Goal: Task Accomplishment & Management: Manage account settings

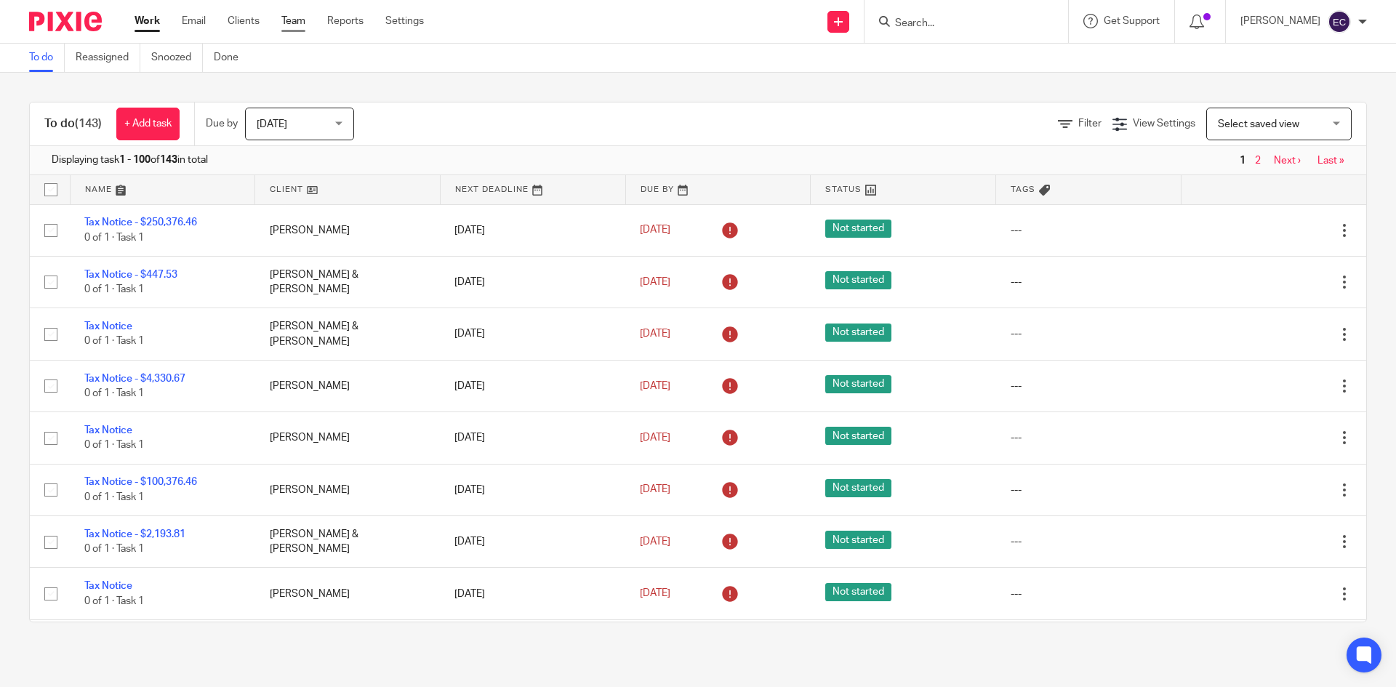
click at [289, 16] on link "Team" at bounding box center [293, 21] width 24 height 15
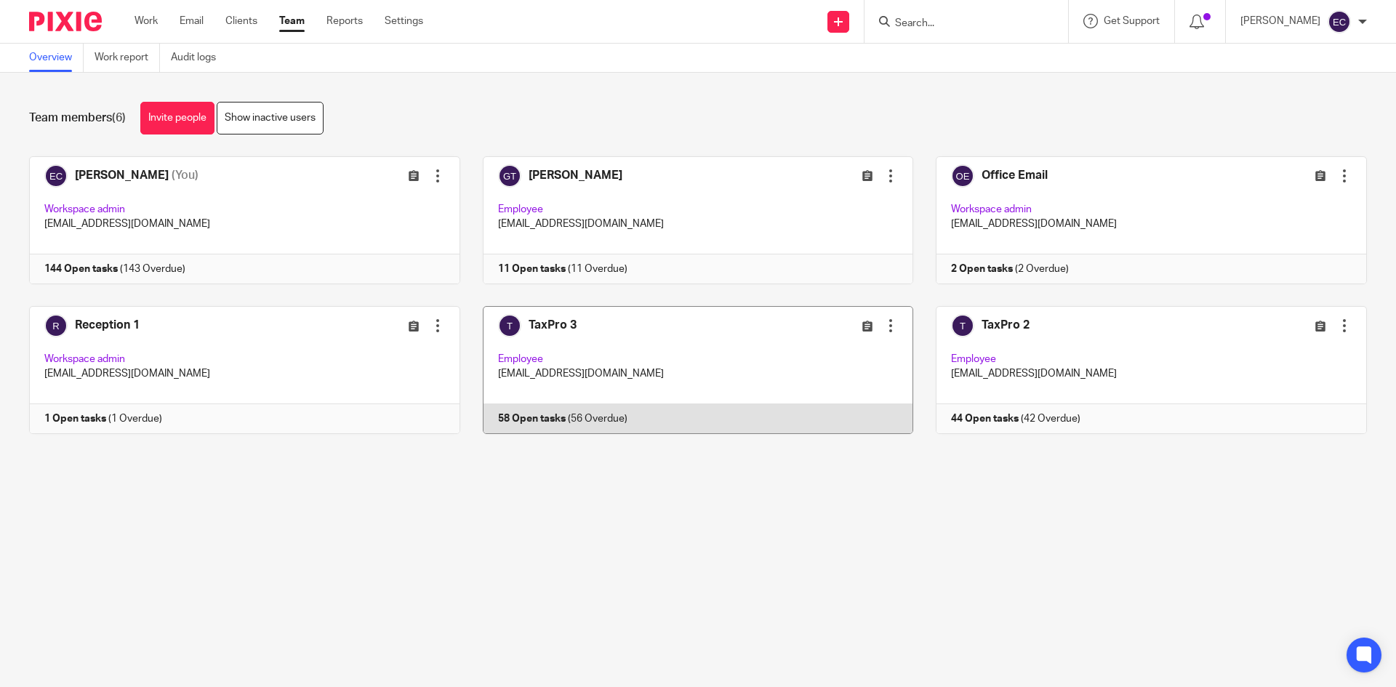
click at [611, 371] on link at bounding box center [687, 370] width 454 height 128
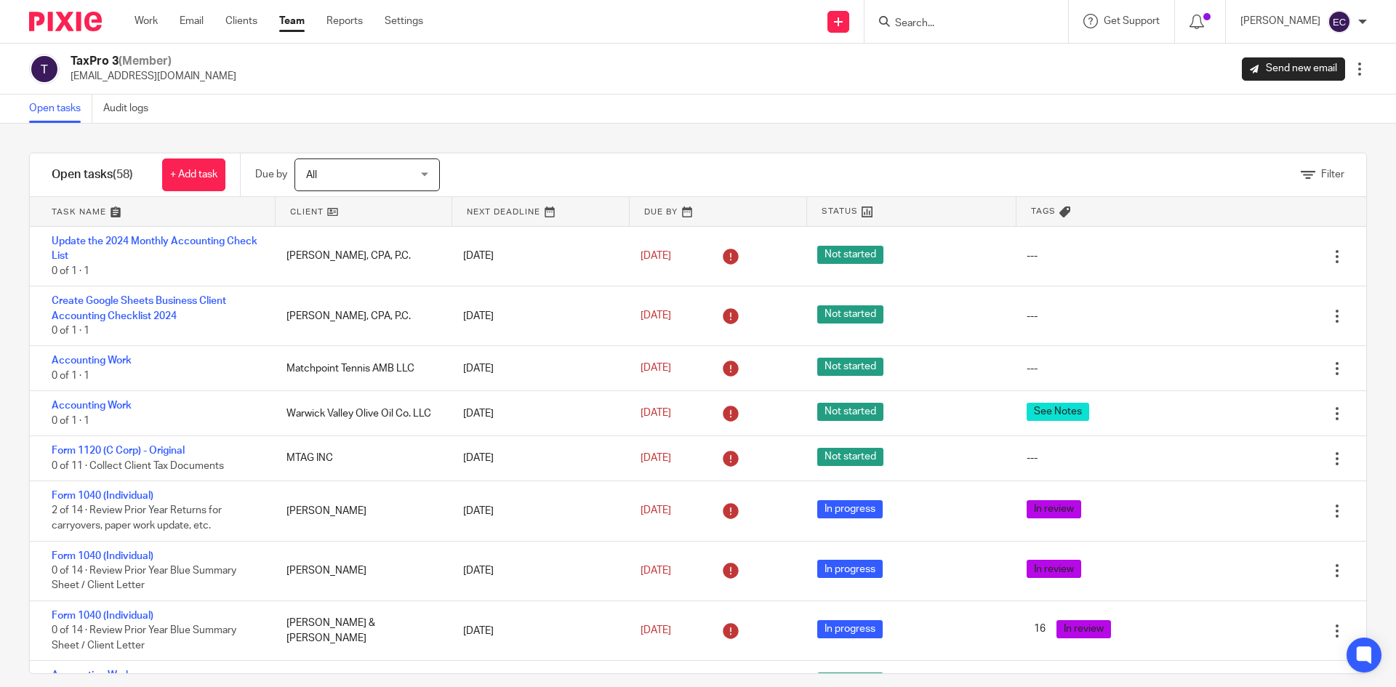
drag, startPoint x: 886, startPoint y: 19, endPoint x: 889, endPoint y: 10, distance: 9.2
click at [893, 14] on form at bounding box center [970, 21] width 155 height 18
type input "ckz"
click at [957, 55] on link at bounding box center [1013, 62] width 246 height 33
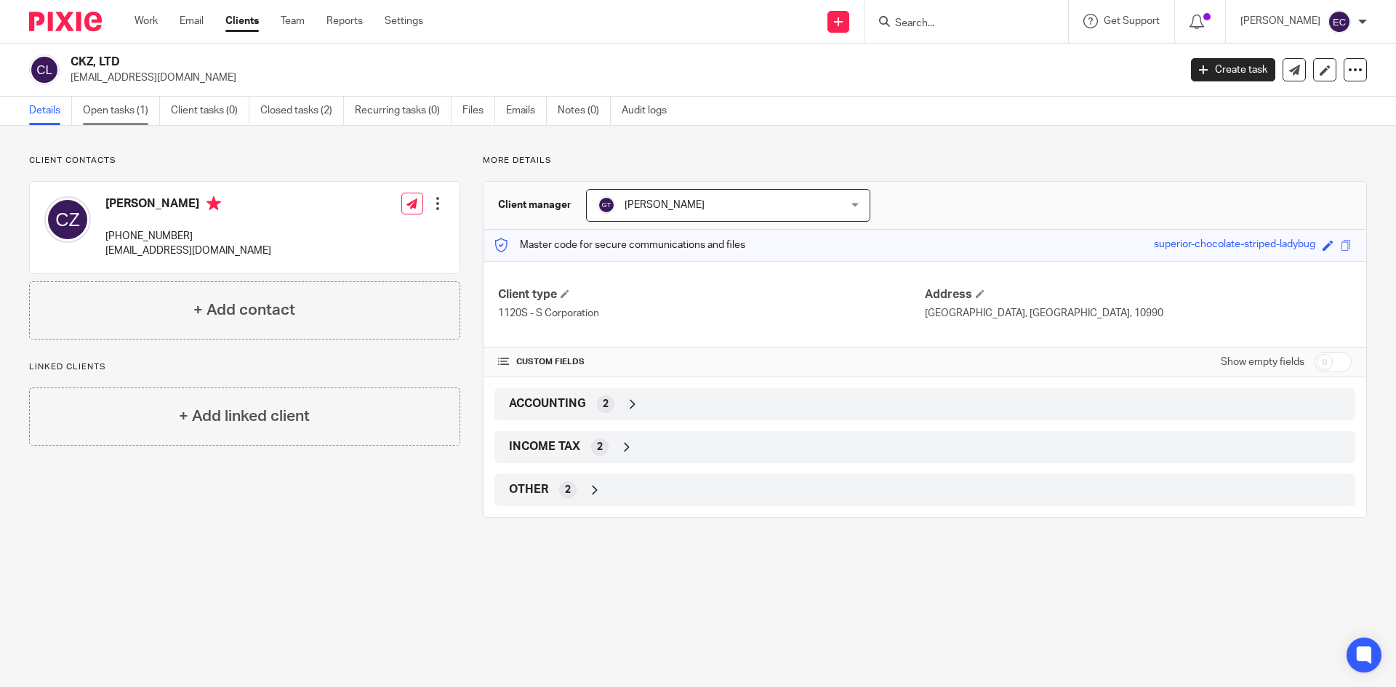
click at [132, 106] on link "Open tasks (1)" at bounding box center [121, 111] width 77 height 28
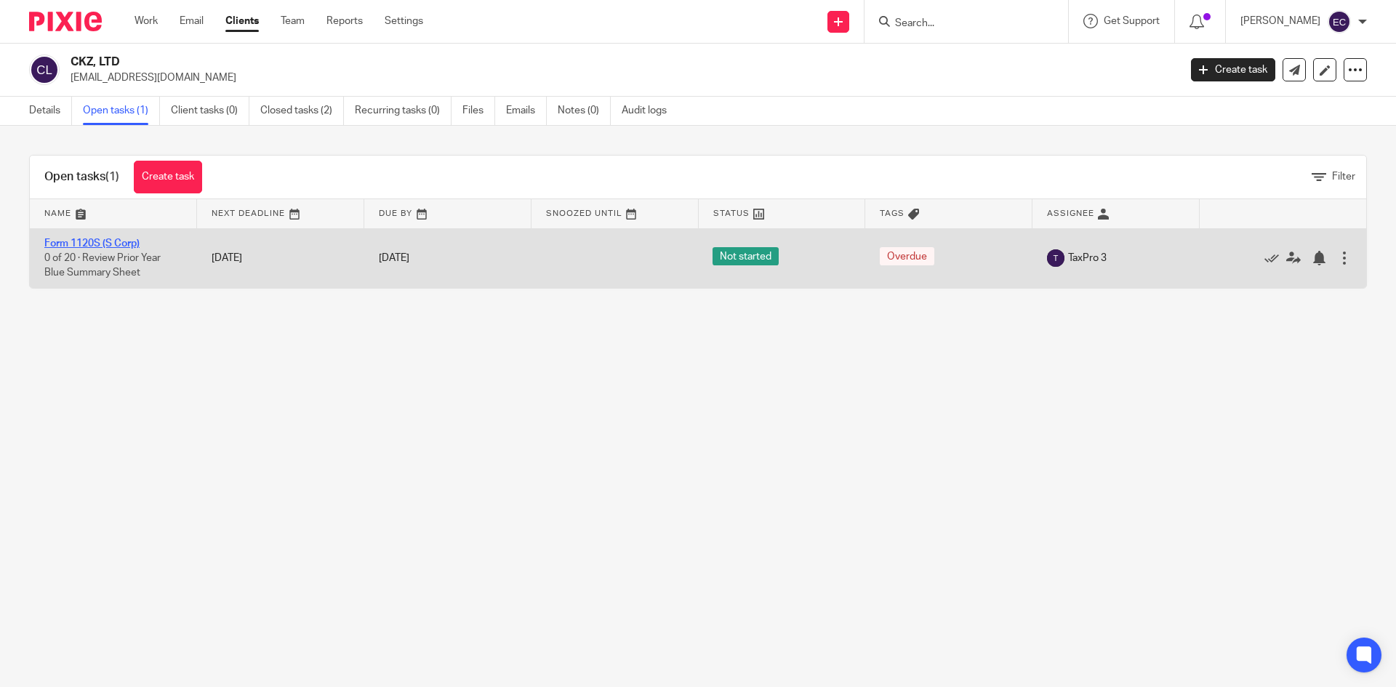
click at [105, 241] on link "Form 1120S (S Corp)" at bounding box center [91, 243] width 95 height 10
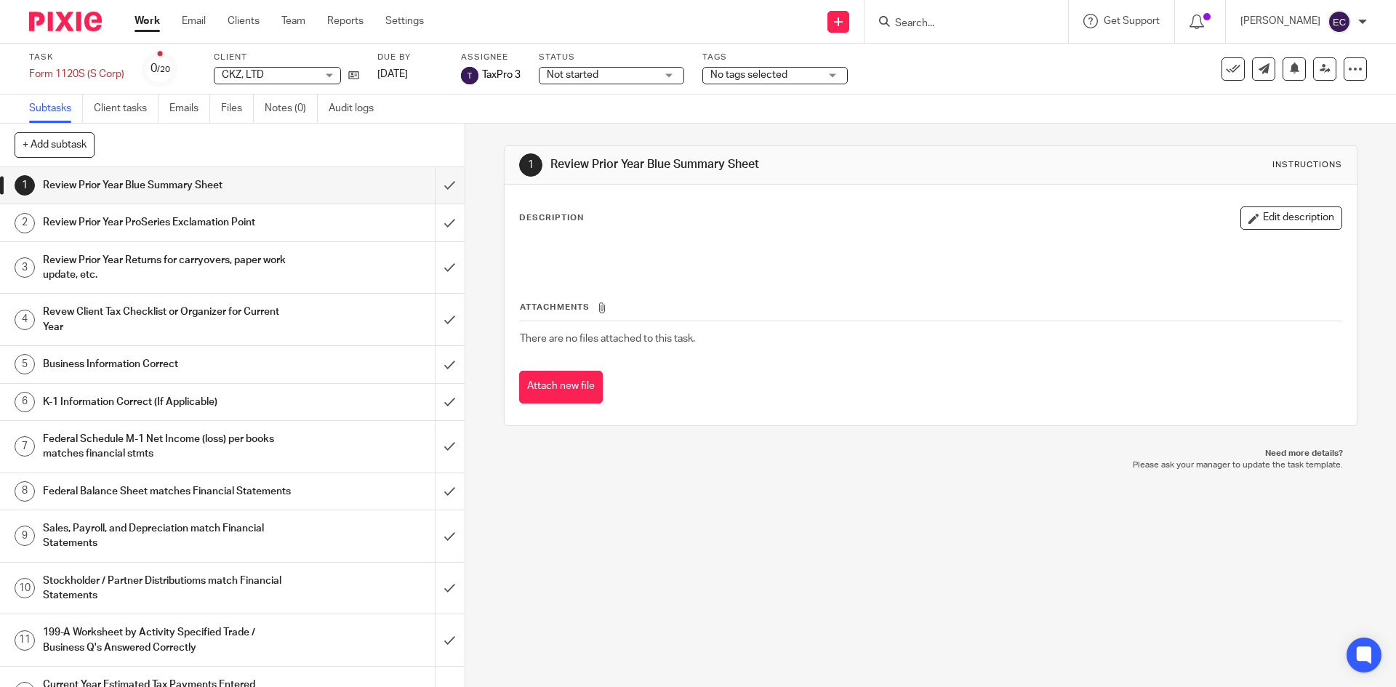
click at [893, 19] on input "Search" at bounding box center [958, 23] width 131 height 13
type input "Sle"
click at [957, 70] on link at bounding box center [1013, 62] width 246 height 33
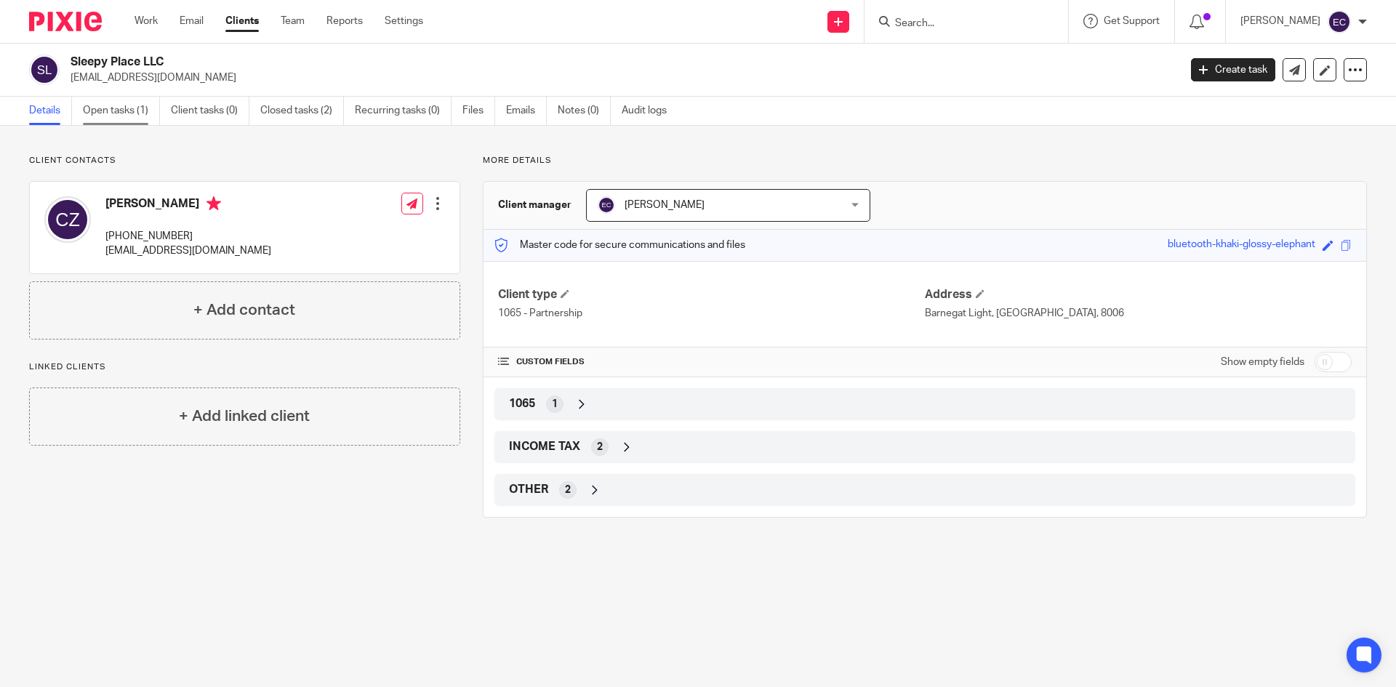
click at [125, 114] on link "Open tasks (1)" at bounding box center [121, 111] width 77 height 28
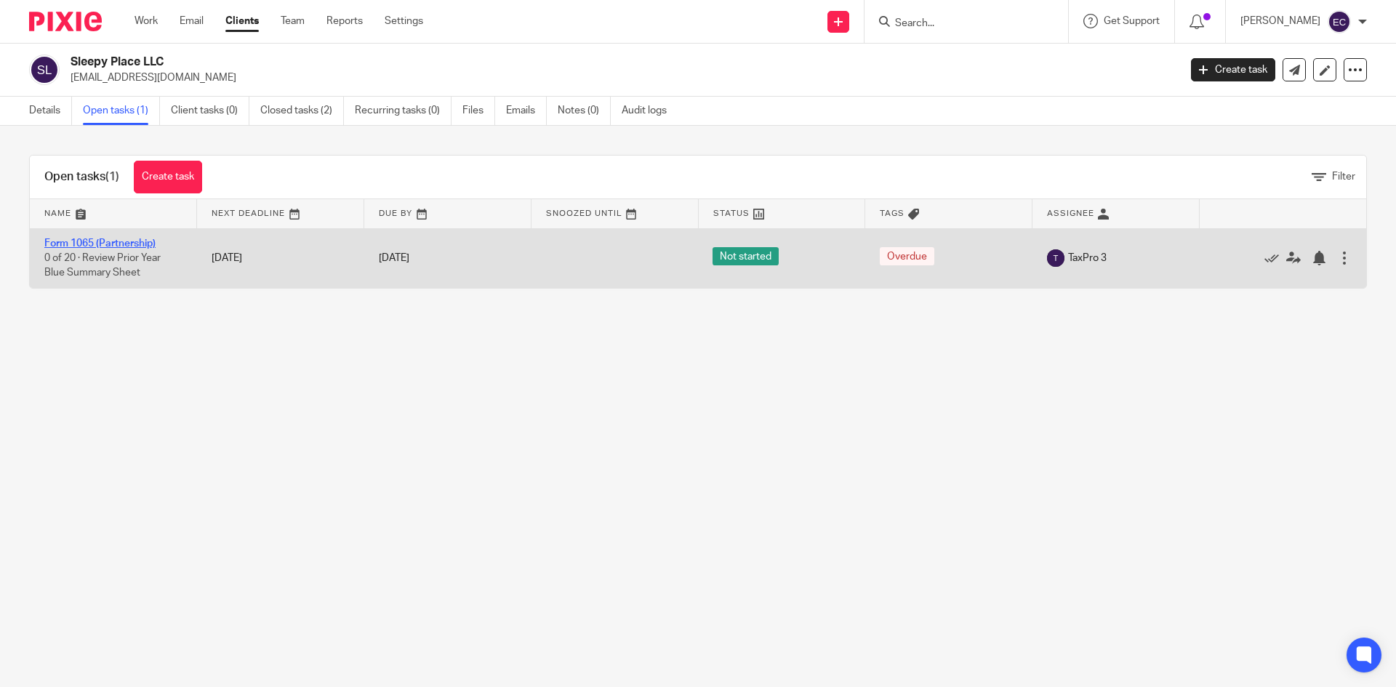
click at [142, 244] on link "Form 1065 (Partnership)" at bounding box center [99, 243] width 111 height 10
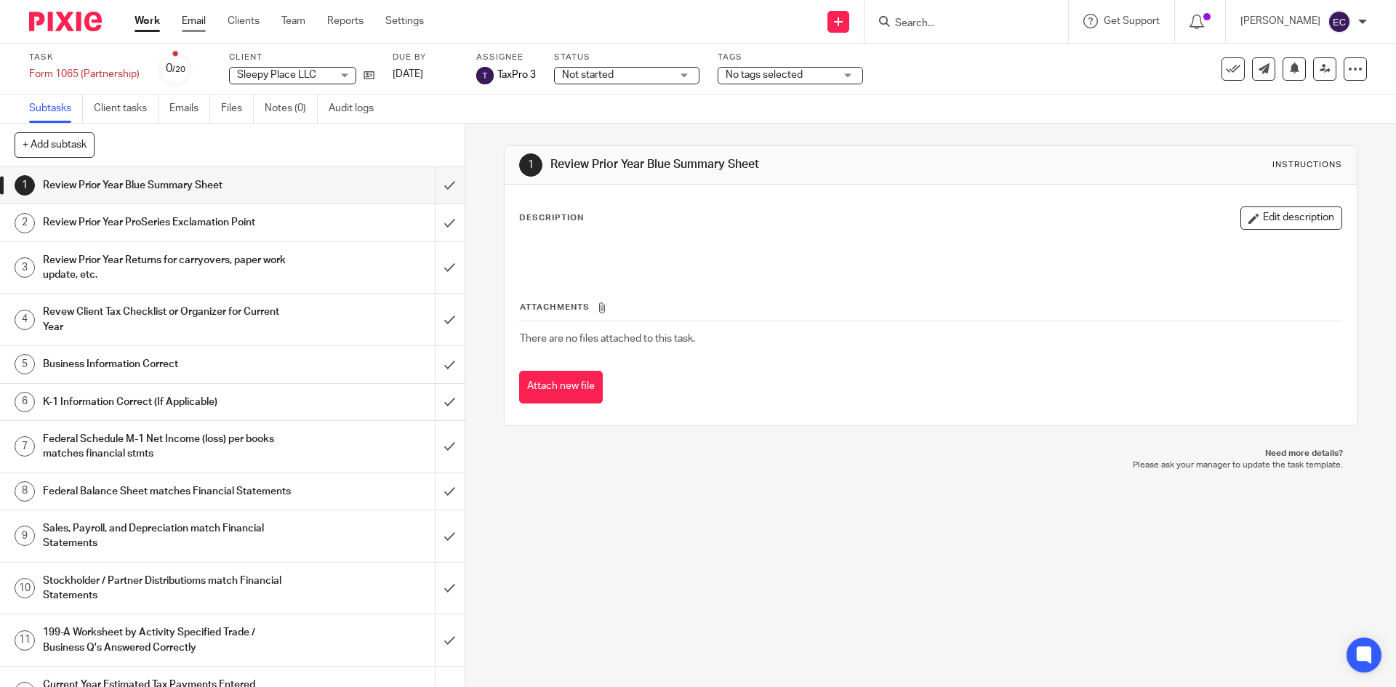
click at [192, 14] on link "Email" at bounding box center [194, 21] width 24 height 15
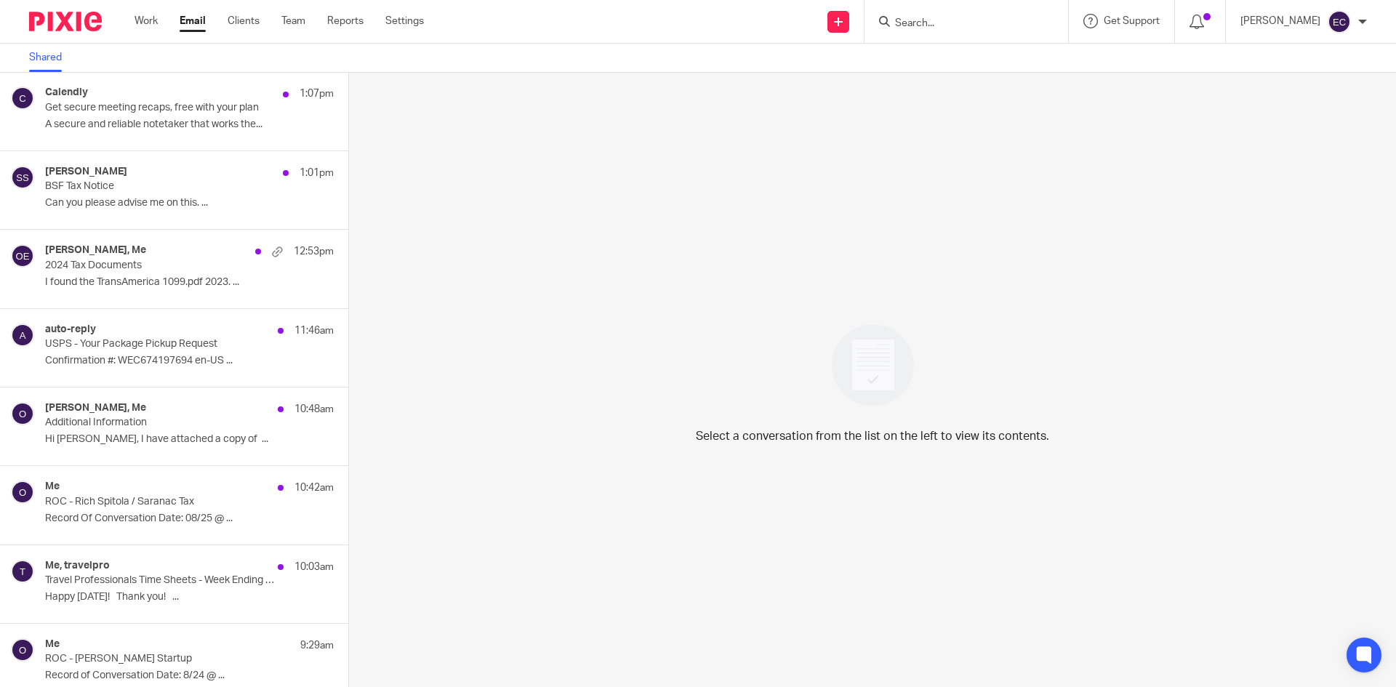
scroll to position [323, 0]
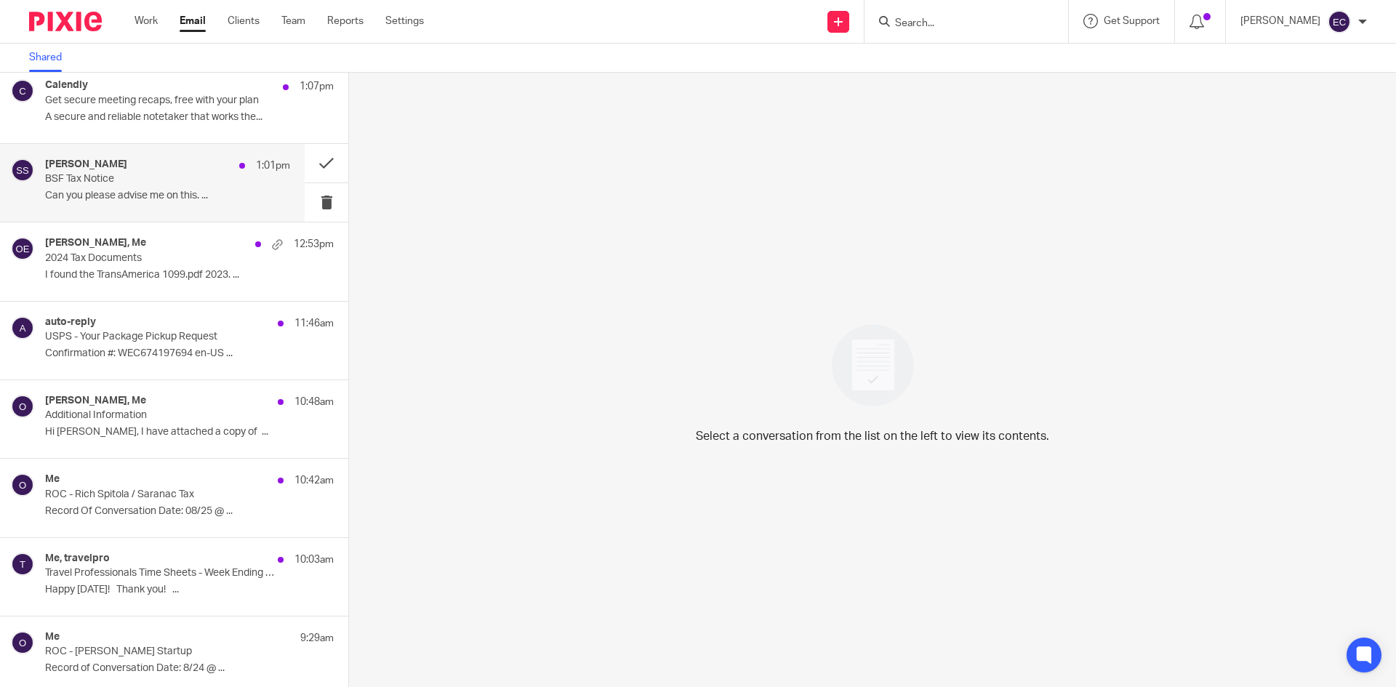
click at [108, 193] on p "Can you please advise me on this. ..." at bounding box center [167, 196] width 245 height 12
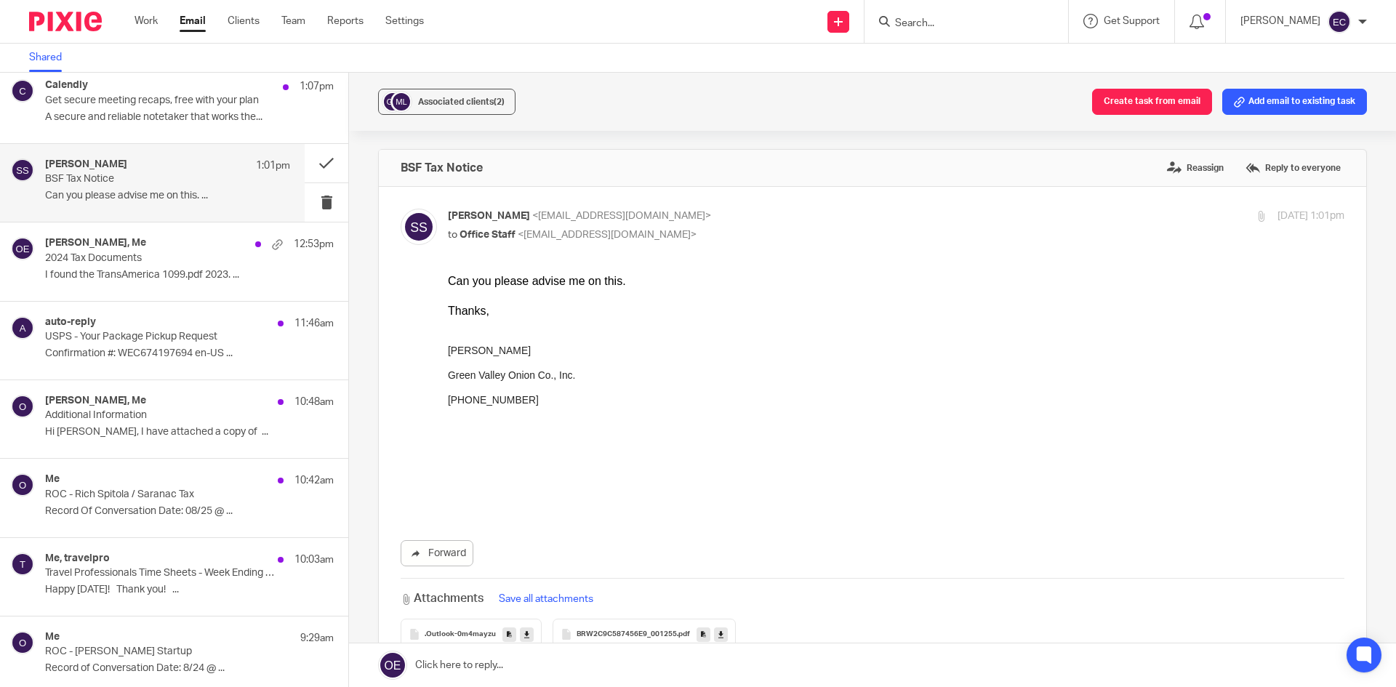
scroll to position [0, 0]
click at [591, 635] on span "BRW2C9C587456E9_001255" at bounding box center [626, 634] width 100 height 9
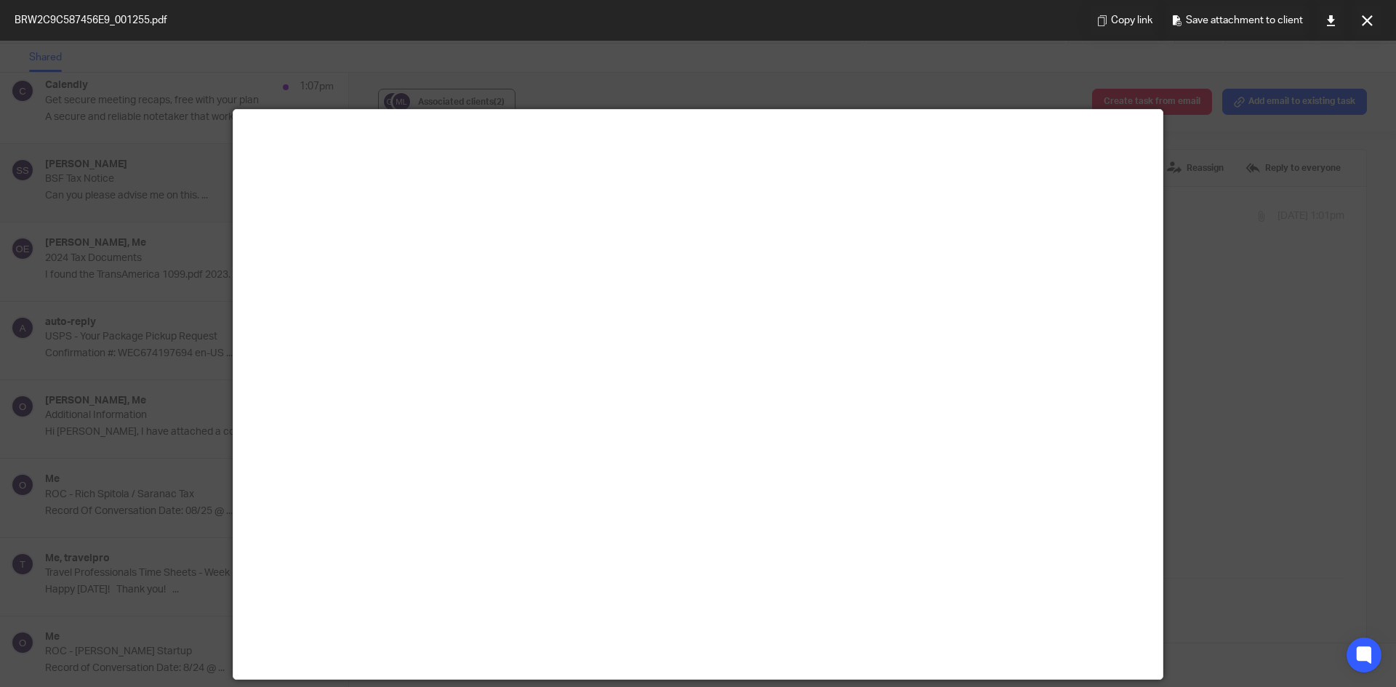
click at [591, 635] on div "James mezzetti, Me 2:45pm Myles Mezzetti yes please send the POA and I will get…" at bounding box center [698, 380] width 1396 height 614
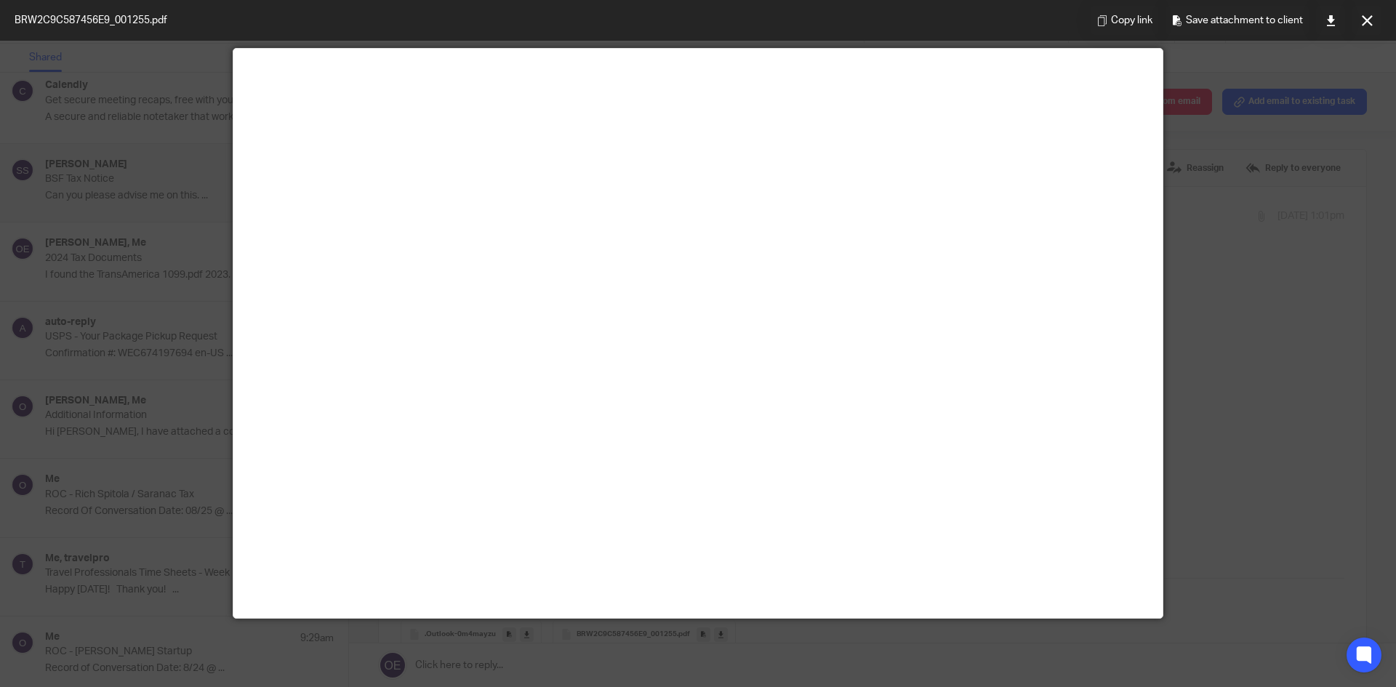
scroll to position [57, 0]
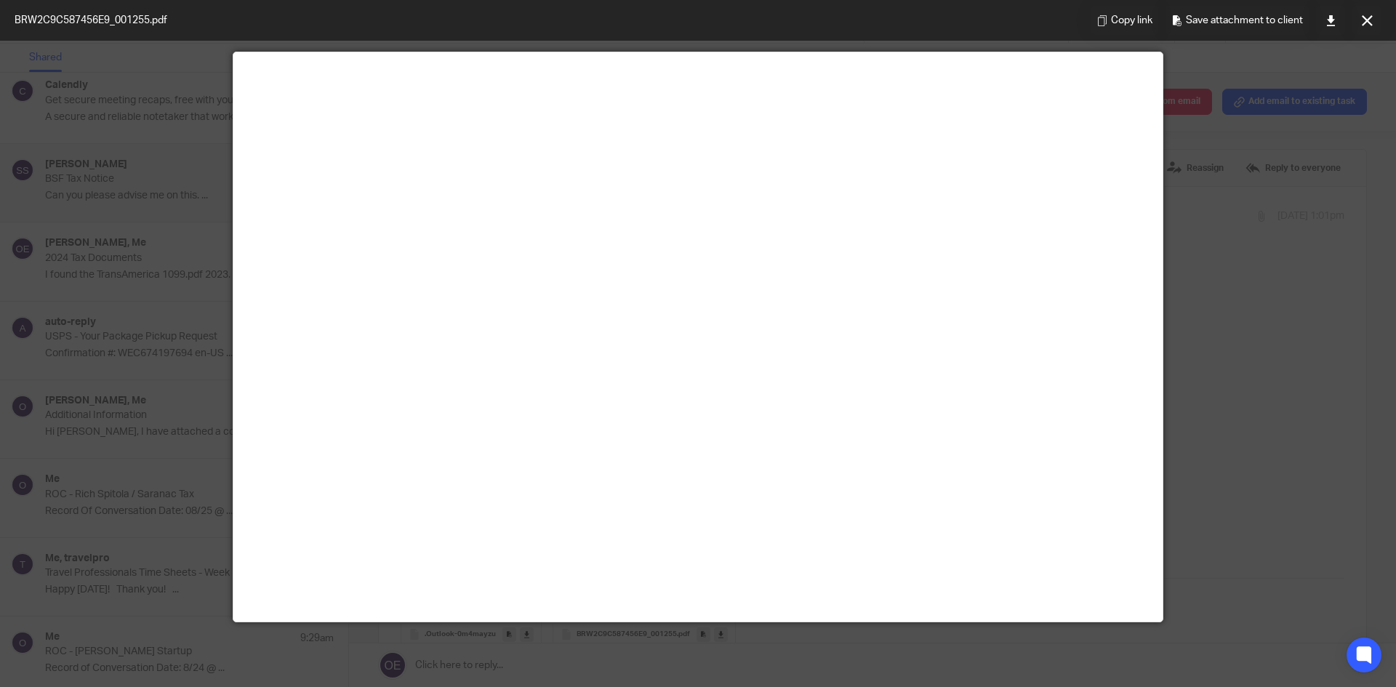
drag, startPoint x: 1, startPoint y: 565, endPoint x: 2, endPoint y: 634, distance: 69.1
click at [8, 630] on div at bounding box center [698, 343] width 1396 height 687
click at [1359, 23] on button at bounding box center [1366, 20] width 29 height 29
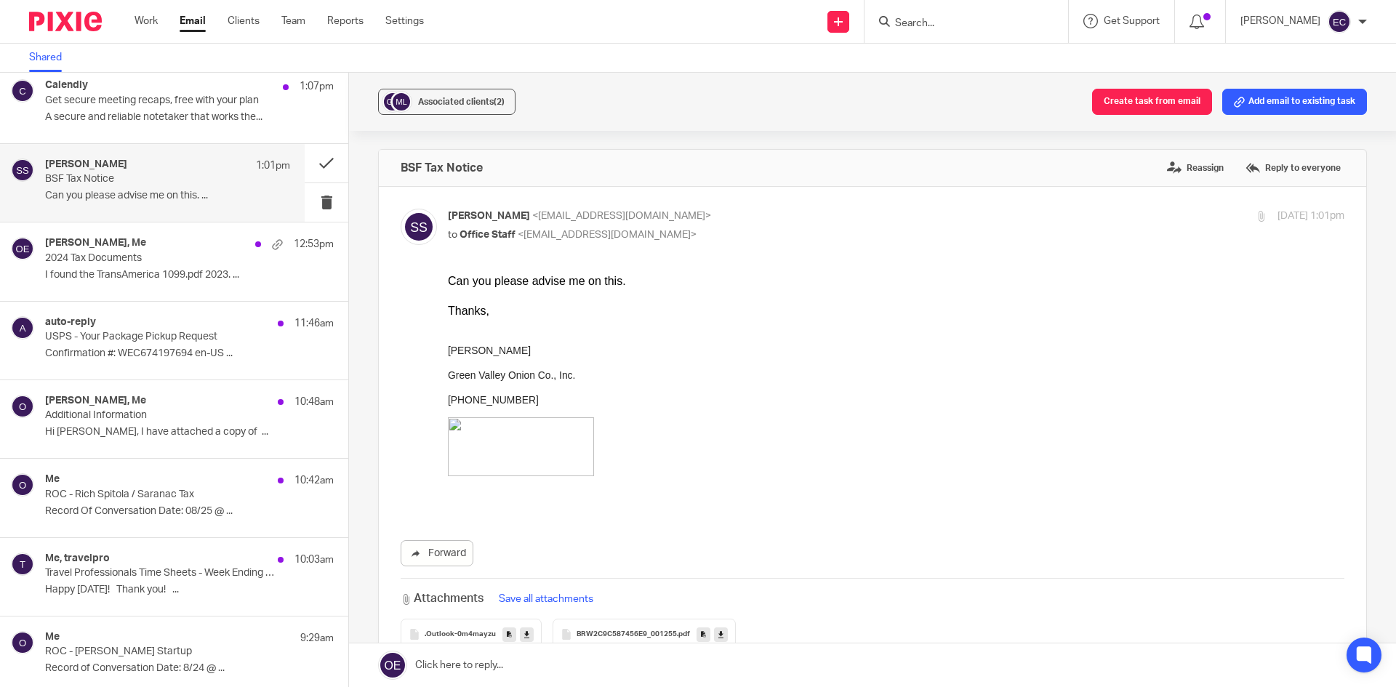
click at [490, 633] on span ".Outlook-0m4mayzu" at bounding box center [460, 634] width 71 height 9
click at [489, 632] on span ".Outlook-0m4mayzu" at bounding box center [460, 634] width 71 height 9
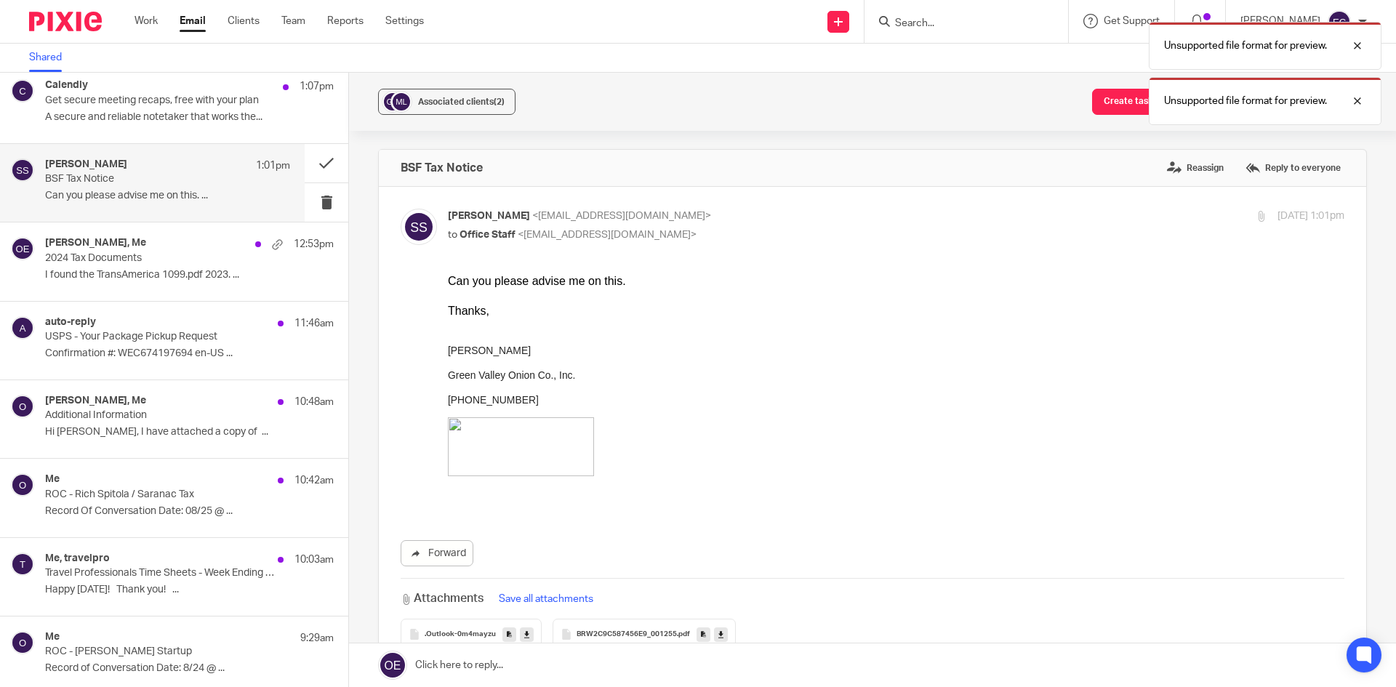
click at [489, 632] on span ".Outlook-0m4mayzu" at bounding box center [460, 634] width 71 height 9
drag, startPoint x: 1362, startPoint y: 150, endPoint x: 1339, endPoint y: 68, distance: 84.7
click at [1355, 134] on div "Unsupported file format for preview." at bounding box center [1265, 156] width 233 height 48
drag, startPoint x: 1365, startPoint y: 97, endPoint x: 1355, endPoint y: 68, distance: 30.8
click at [1364, 92] on div at bounding box center [1346, 100] width 39 height 17
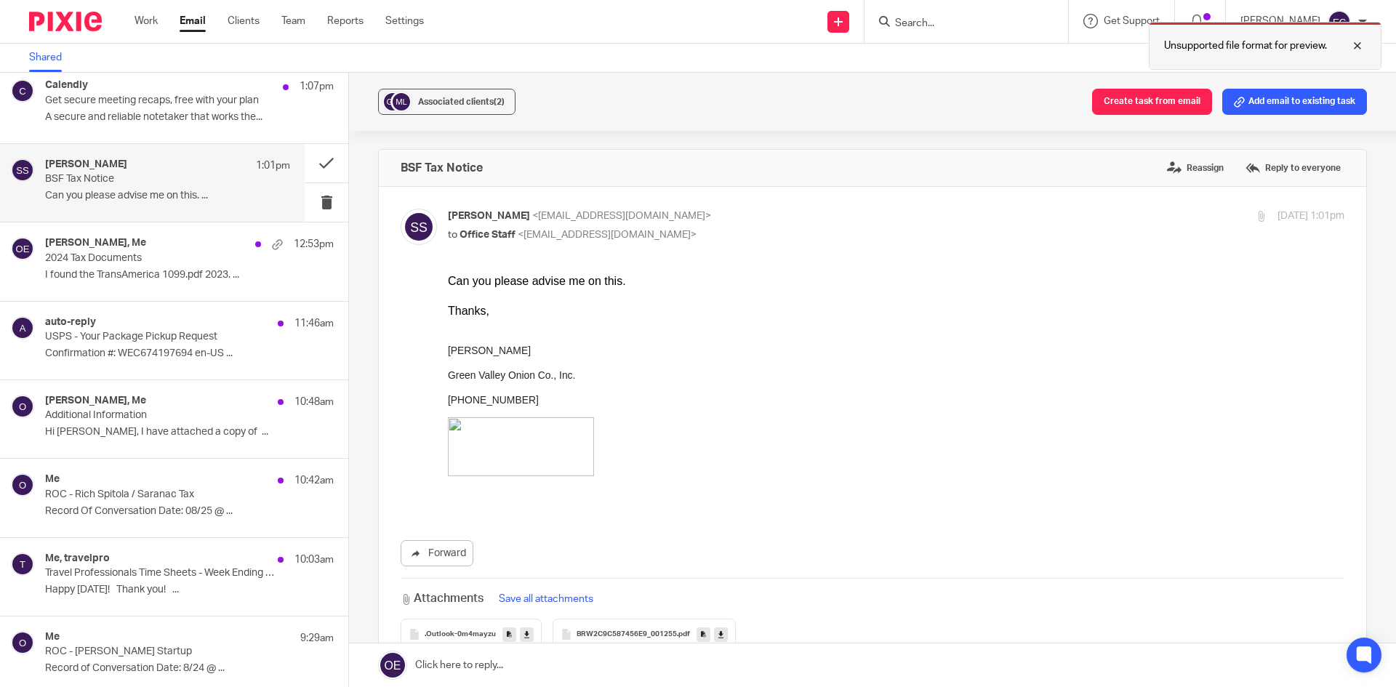
drag, startPoint x: 1354, startPoint y: 39, endPoint x: 1362, endPoint y: 34, distance: 8.5
click at [1358, 39] on div at bounding box center [1346, 45] width 39 height 17
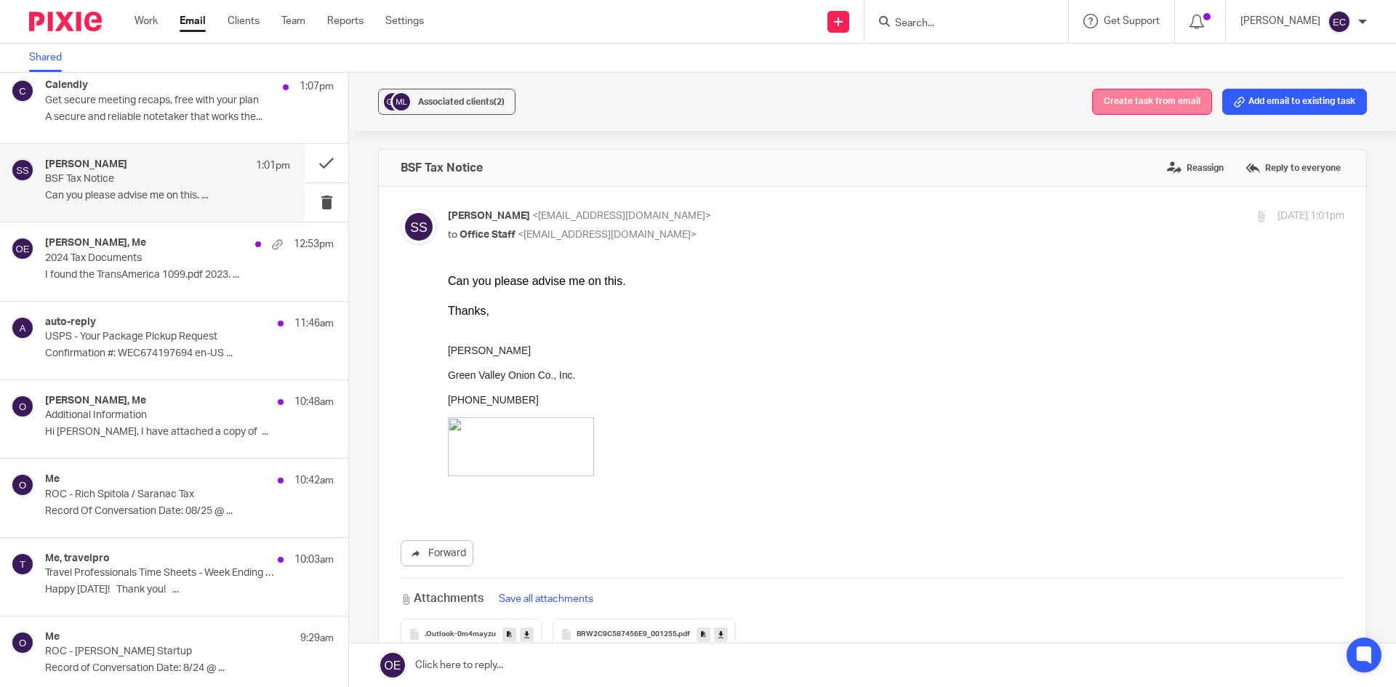
click at [1145, 102] on button "Create task from email" at bounding box center [1152, 102] width 120 height 26
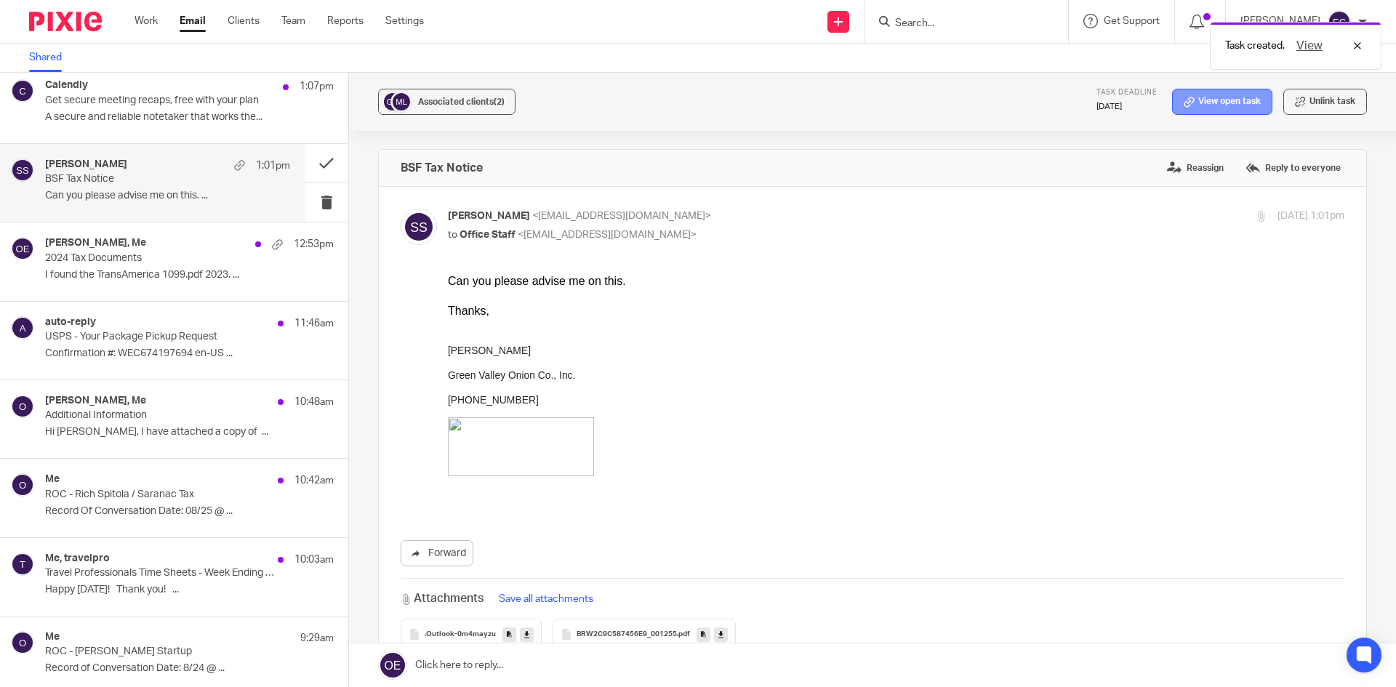
click at [1205, 97] on link "View open task" at bounding box center [1222, 102] width 100 height 26
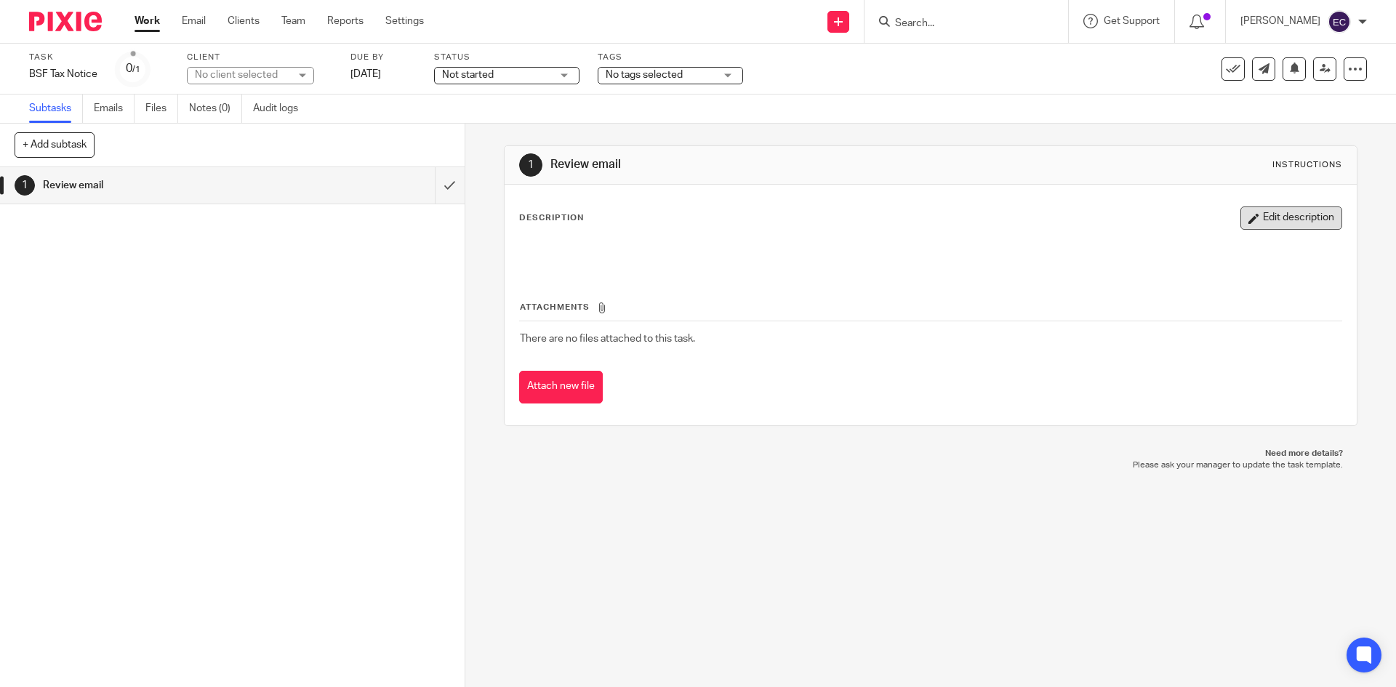
click at [1292, 220] on button "Edit description" at bounding box center [1291, 217] width 102 height 23
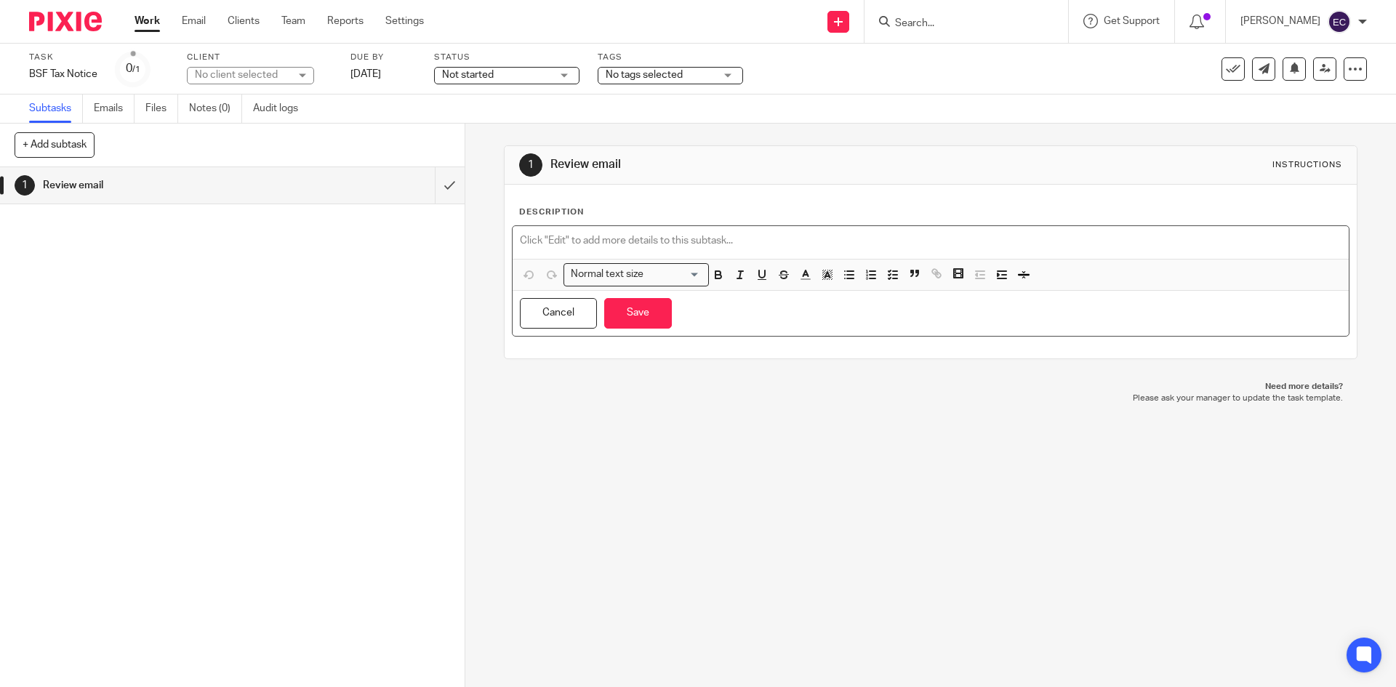
click at [704, 242] on p at bounding box center [930, 240] width 821 height 15
click at [374, 72] on link "Aug 25, 2025" at bounding box center [382, 74] width 65 height 15
click at [726, 78] on div "No tags selected" at bounding box center [670, 75] width 145 height 17
click at [509, 481] on div "1 Review email Instructions Description Respond to 941 Notice 12/31/2020 $666.1…" at bounding box center [930, 405] width 930 height 563
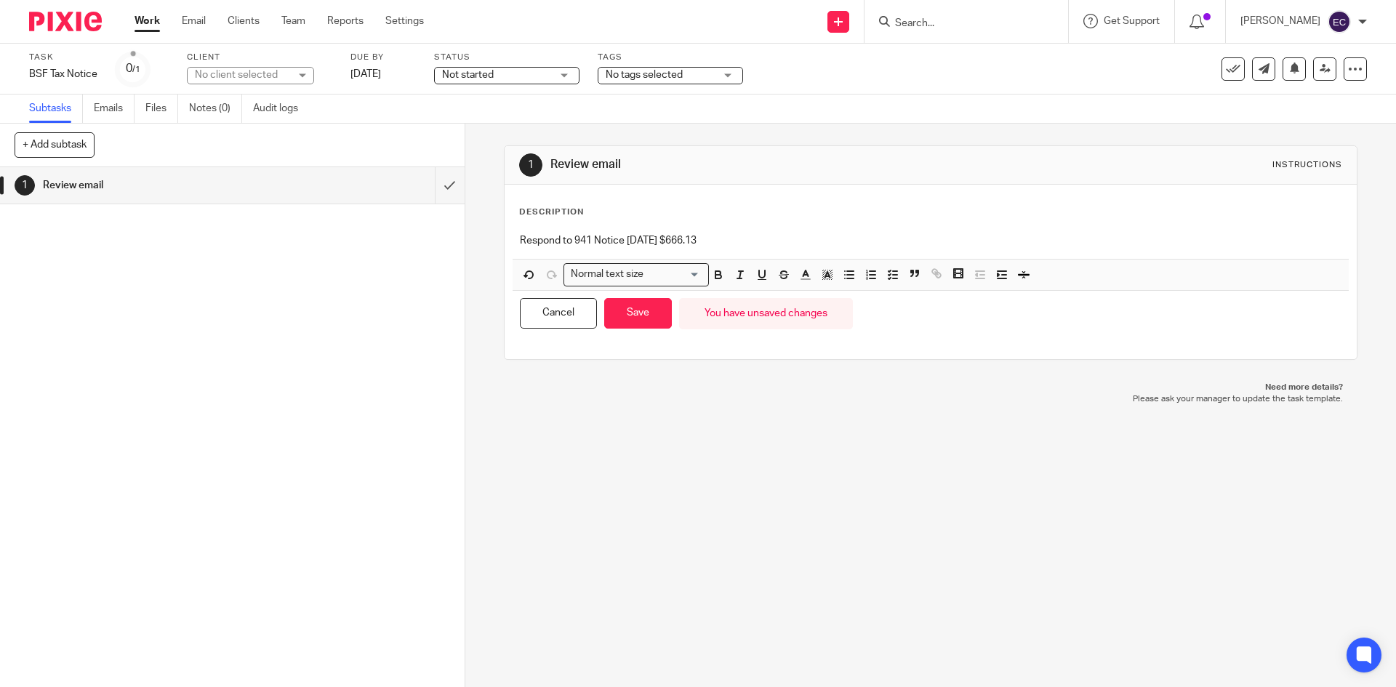
click at [731, 76] on div "No tags selected" at bounding box center [670, 75] width 145 height 17
click at [757, 436] on div "1 Review email Instructions Description Respond to 941 Notice 12/31/2020 $666.1…" at bounding box center [930, 405] width 930 height 563
click at [645, 312] on button "Save" at bounding box center [638, 313] width 68 height 31
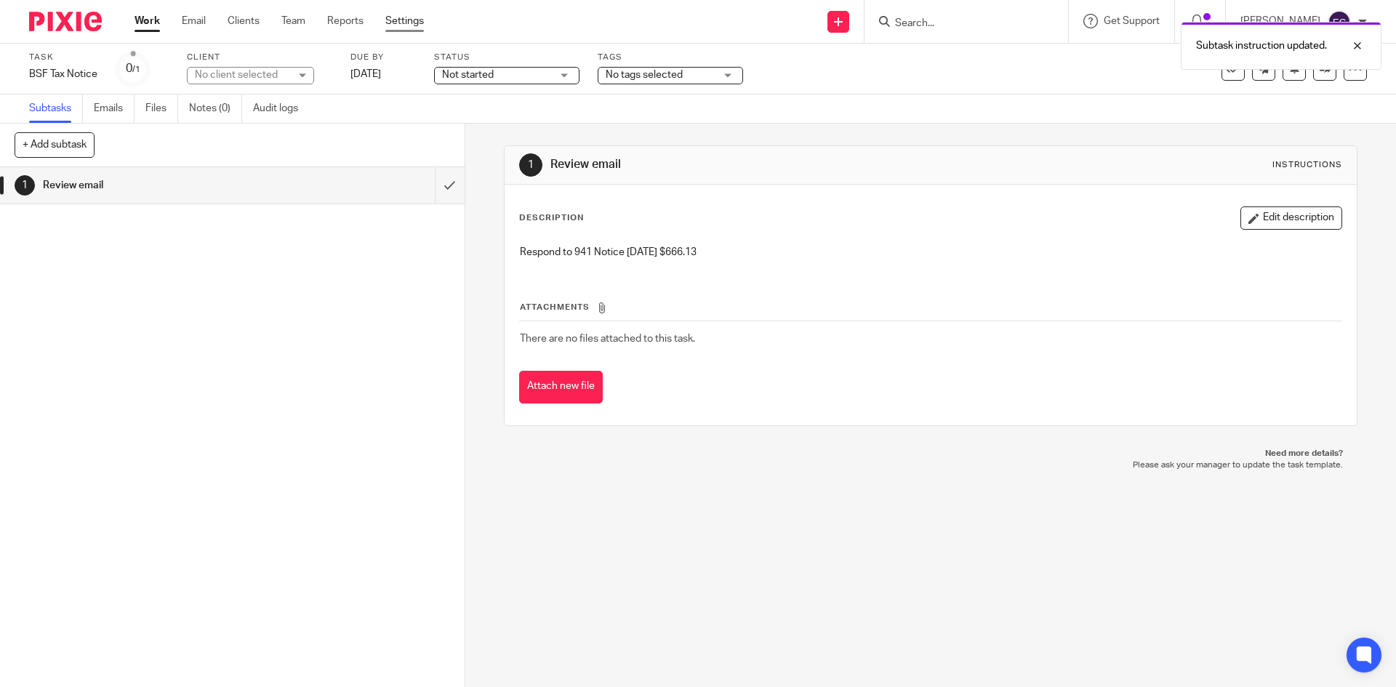
click at [404, 17] on link "Settings" at bounding box center [404, 21] width 39 height 15
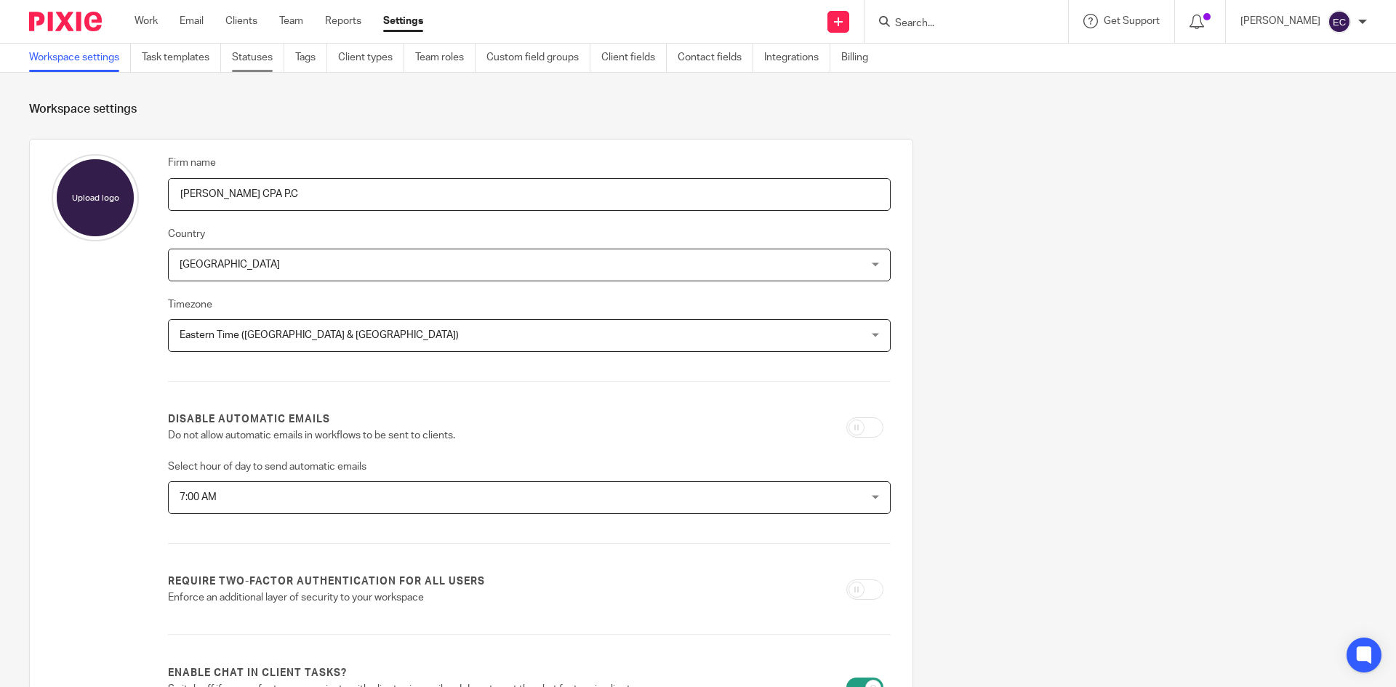
click at [258, 57] on link "Statuses" at bounding box center [258, 58] width 52 height 28
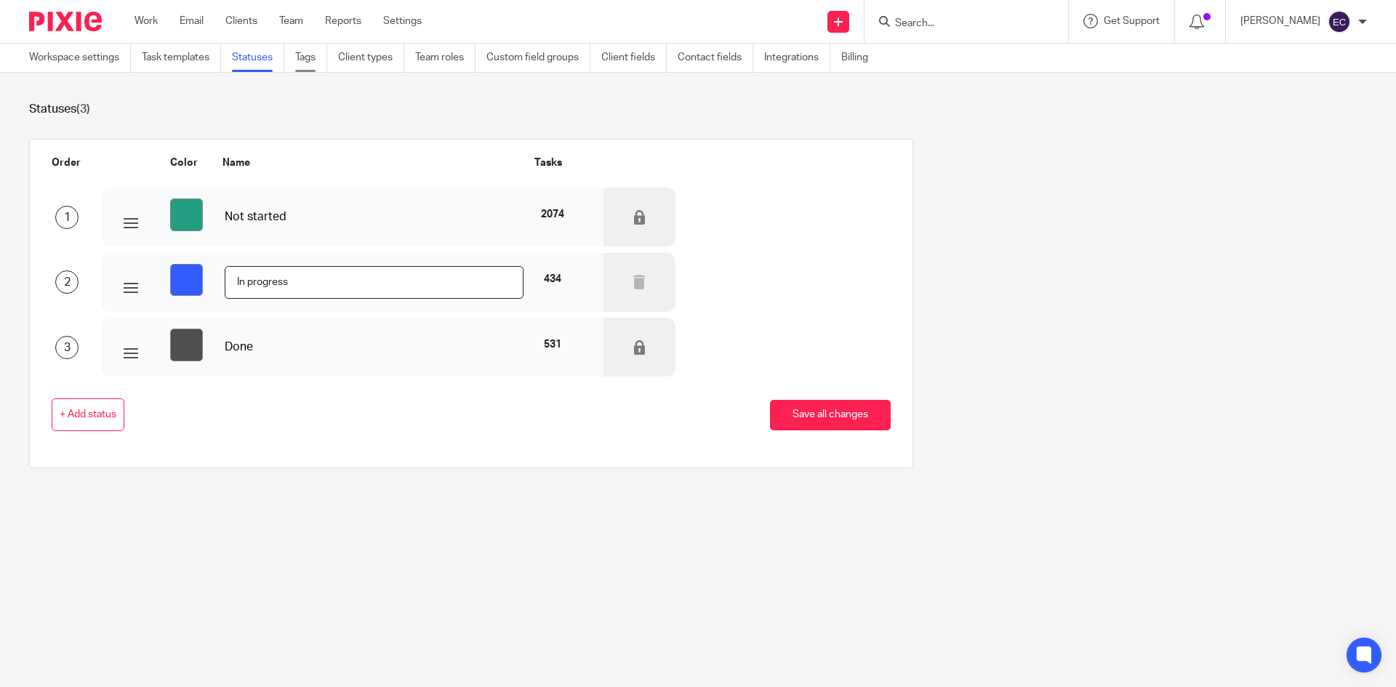
click at [307, 57] on link "Tags" at bounding box center [311, 58] width 32 height 28
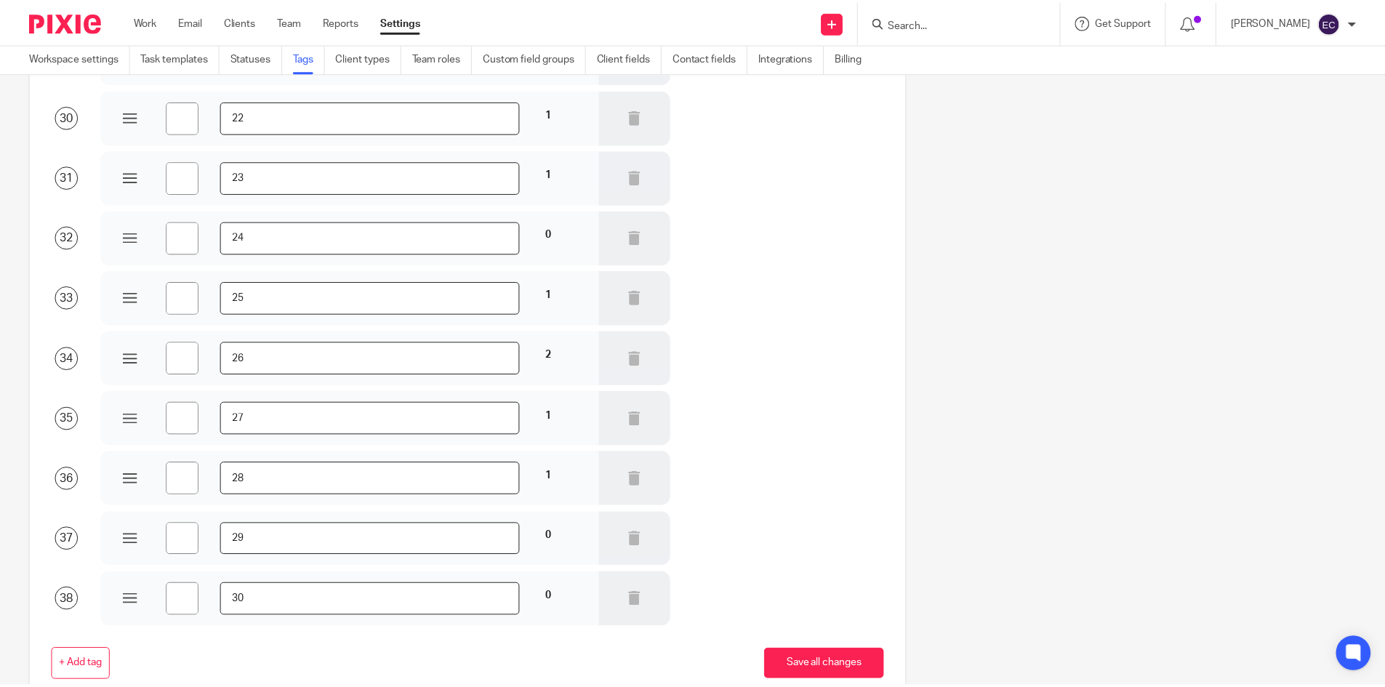
scroll to position [1933, 0]
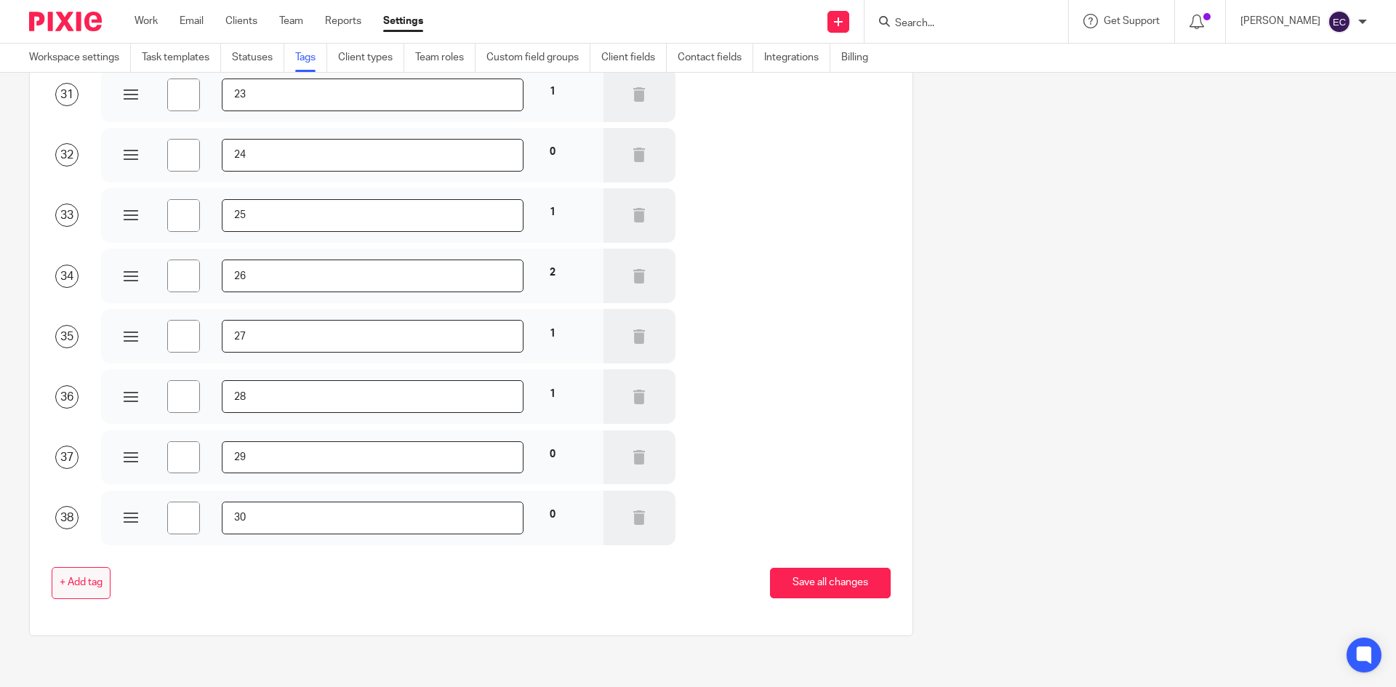
click at [80, 584] on span "+ Add tag" at bounding box center [81, 583] width 43 height 12
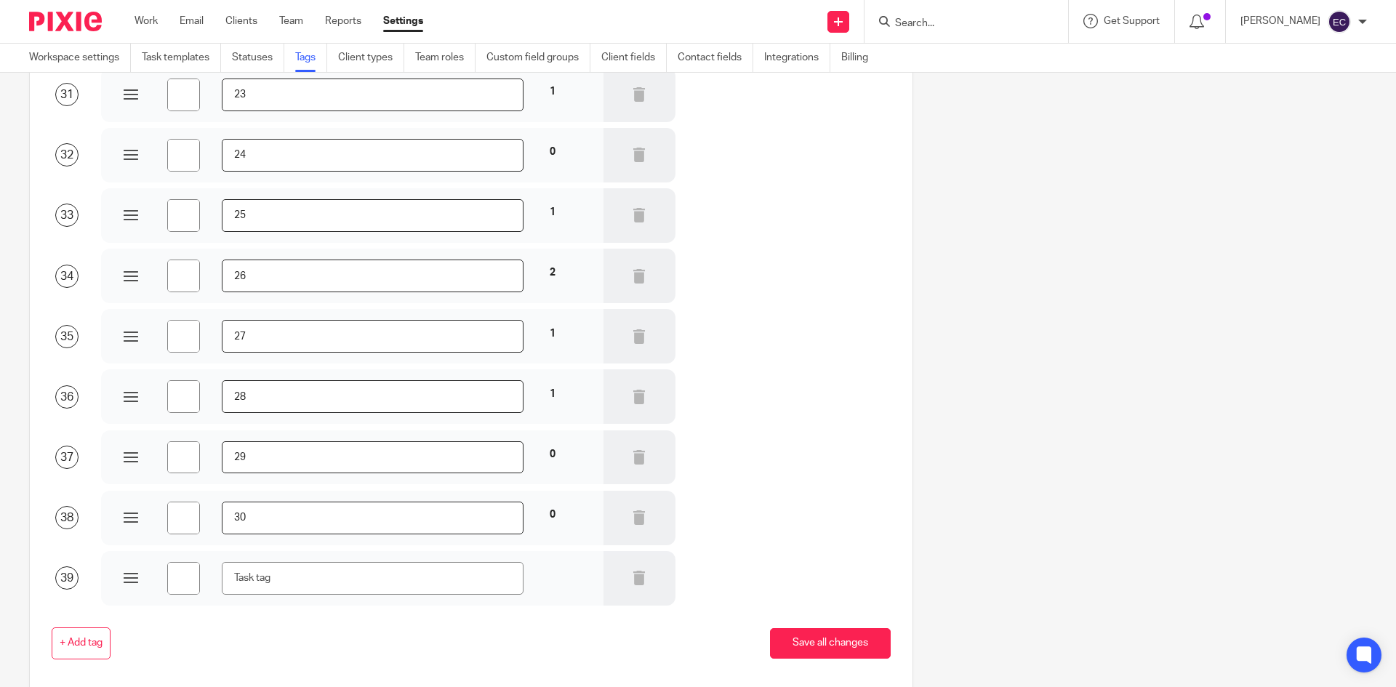
type input "#ffffff"
type input "T"
type input "#ffffff"
type input "Ta"
type input "#ffffff"
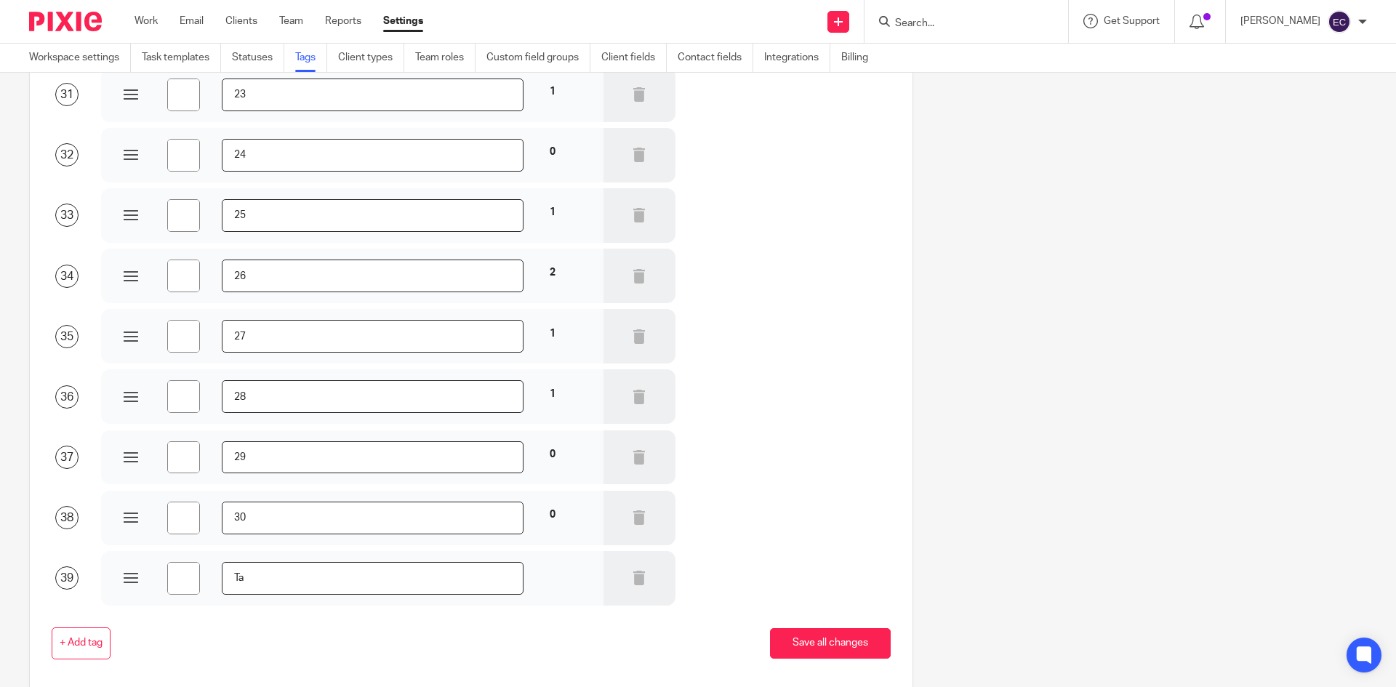
type input "Tax"
type input "#ffffff"
type input "Tax"
type input "#ffffff"
type input "Tax N"
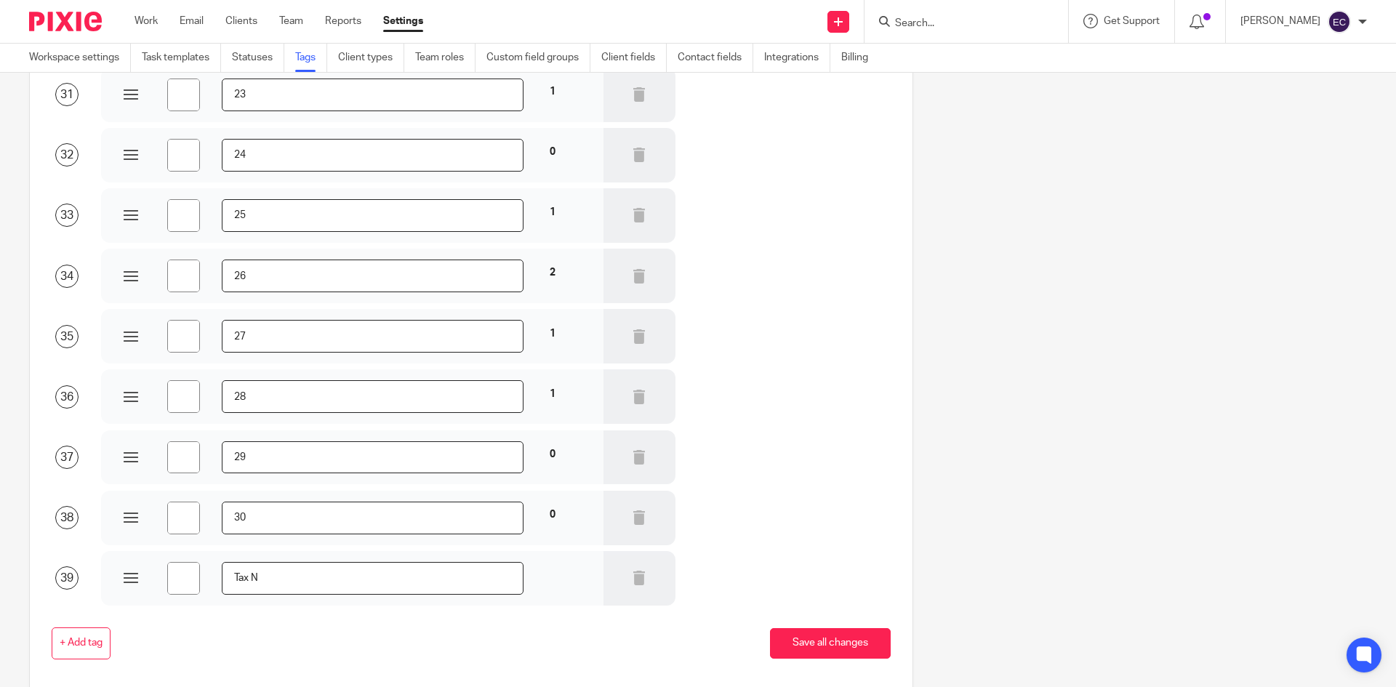
type input "#ffffff"
type input "Tax No"
type input "#ffffff"
type input "Tax Not"
type input "#ffffff"
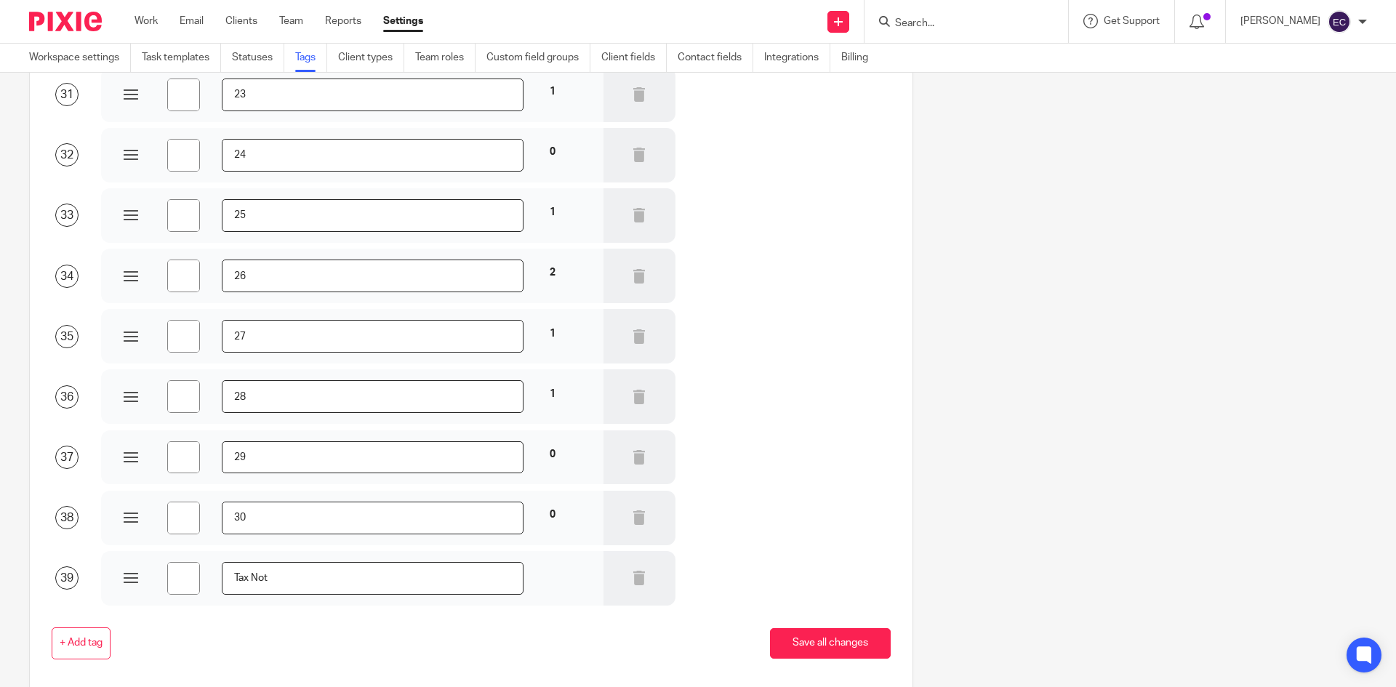
type input "Tax Noti"
type input "#ffffff"
type input "Tax Notic"
type input "#ffffff"
type input "Tax Notice"
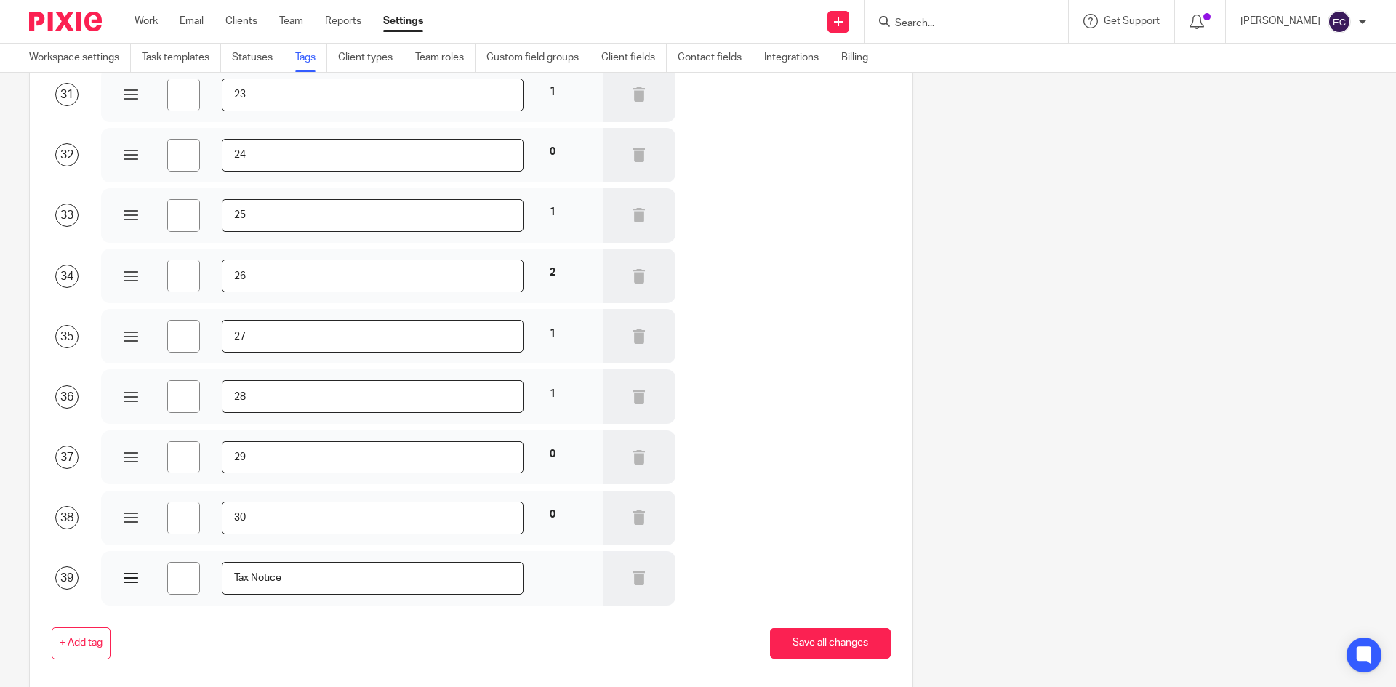
click at [180, 581] on input "#ffffff" at bounding box center [183, 578] width 33 height 33
click at [233, 633] on div "+ Add tag Save all changes" at bounding box center [459, 643] width 861 height 33
click at [126, 578] on div at bounding box center [131, 578] width 15 height 15
click at [196, 574] on input "#ffffff" at bounding box center [183, 578] width 33 height 33
click at [190, 575] on input "#ffffff" at bounding box center [183, 578] width 33 height 33
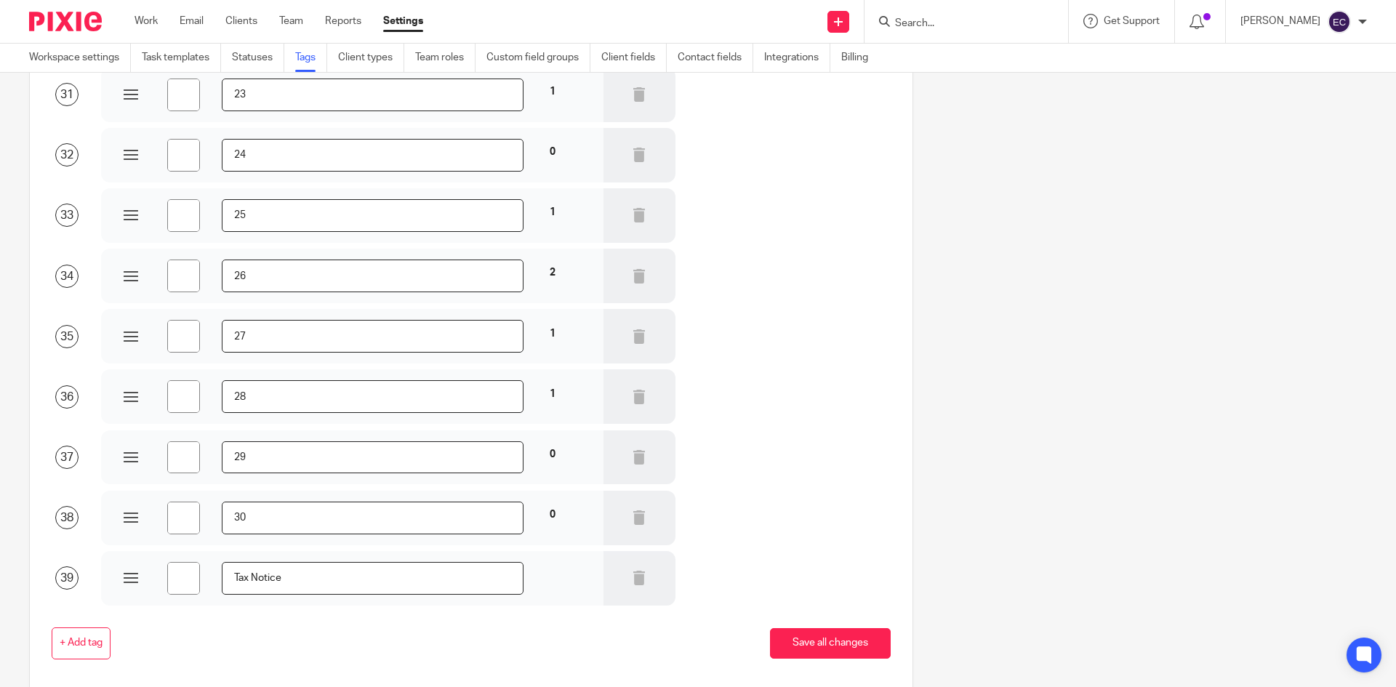
click at [217, 643] on div "+ Add tag Save all changes" at bounding box center [459, 643] width 861 height 33
click at [188, 585] on input "#ffffff" at bounding box center [183, 578] width 33 height 33
click at [770, 630] on button "Save all changes" at bounding box center [830, 643] width 121 height 31
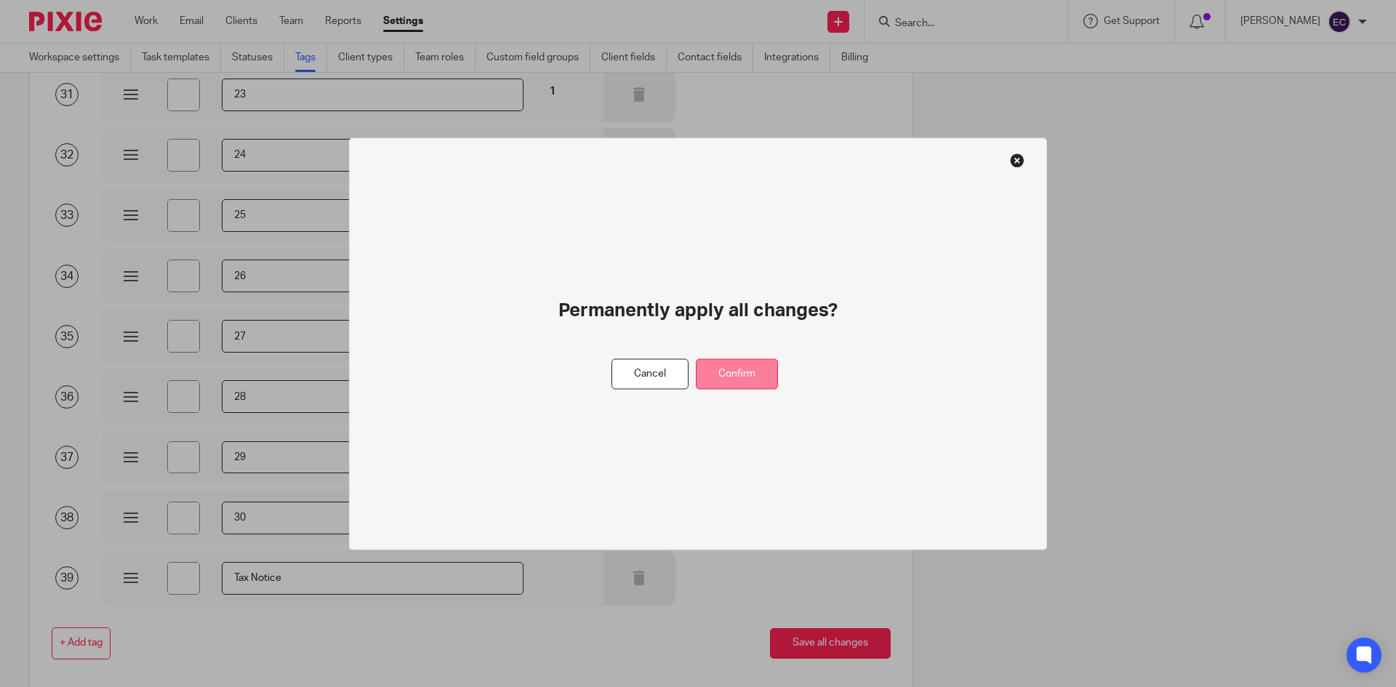
click at [720, 380] on button "Confirm" at bounding box center [737, 373] width 82 height 31
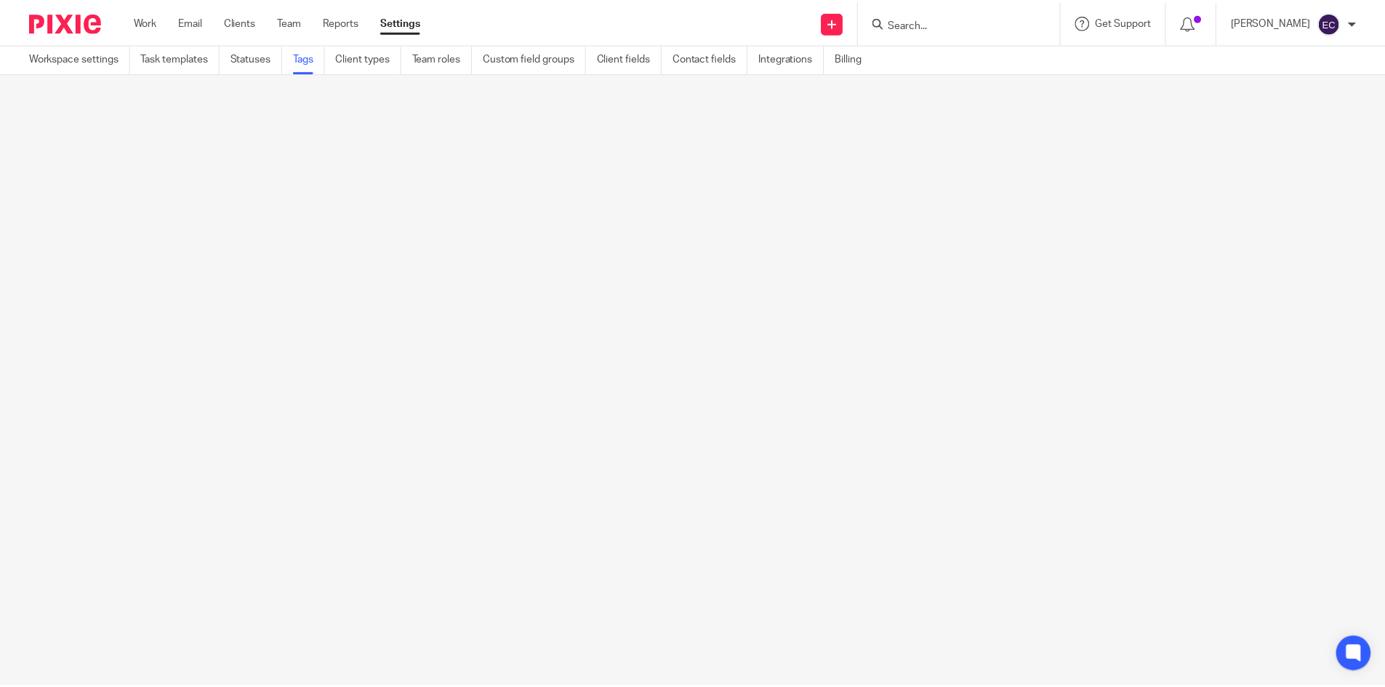
scroll to position [0, 0]
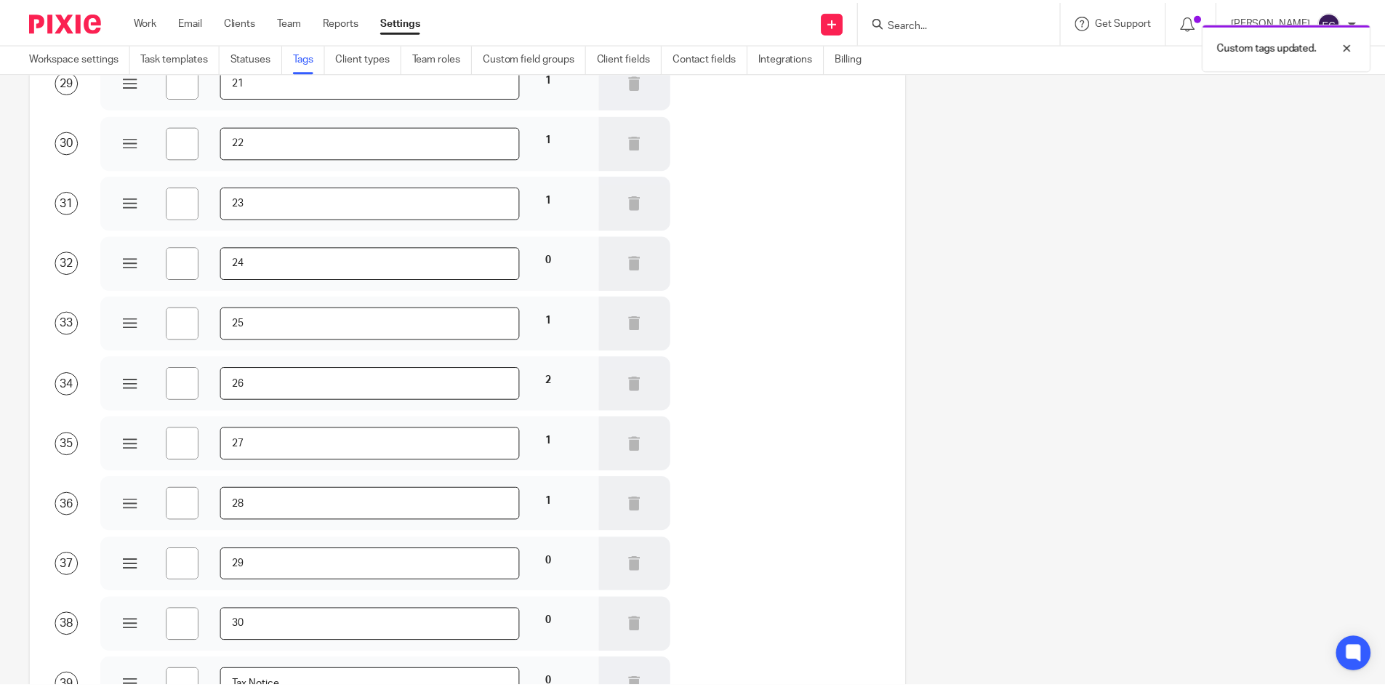
scroll to position [1993, 0]
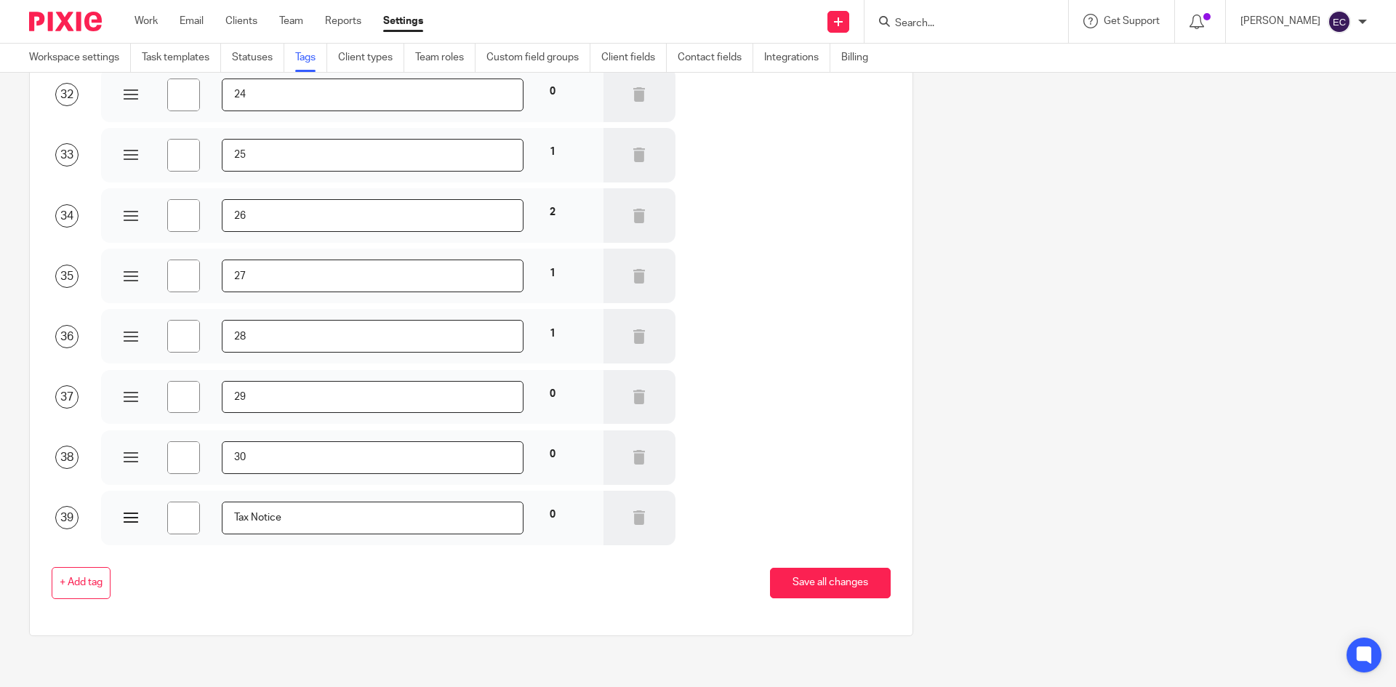
click at [176, 520] on input "#ffffff" at bounding box center [183, 518] width 33 height 33
click at [778, 571] on button "Save all changes" at bounding box center [830, 583] width 121 height 31
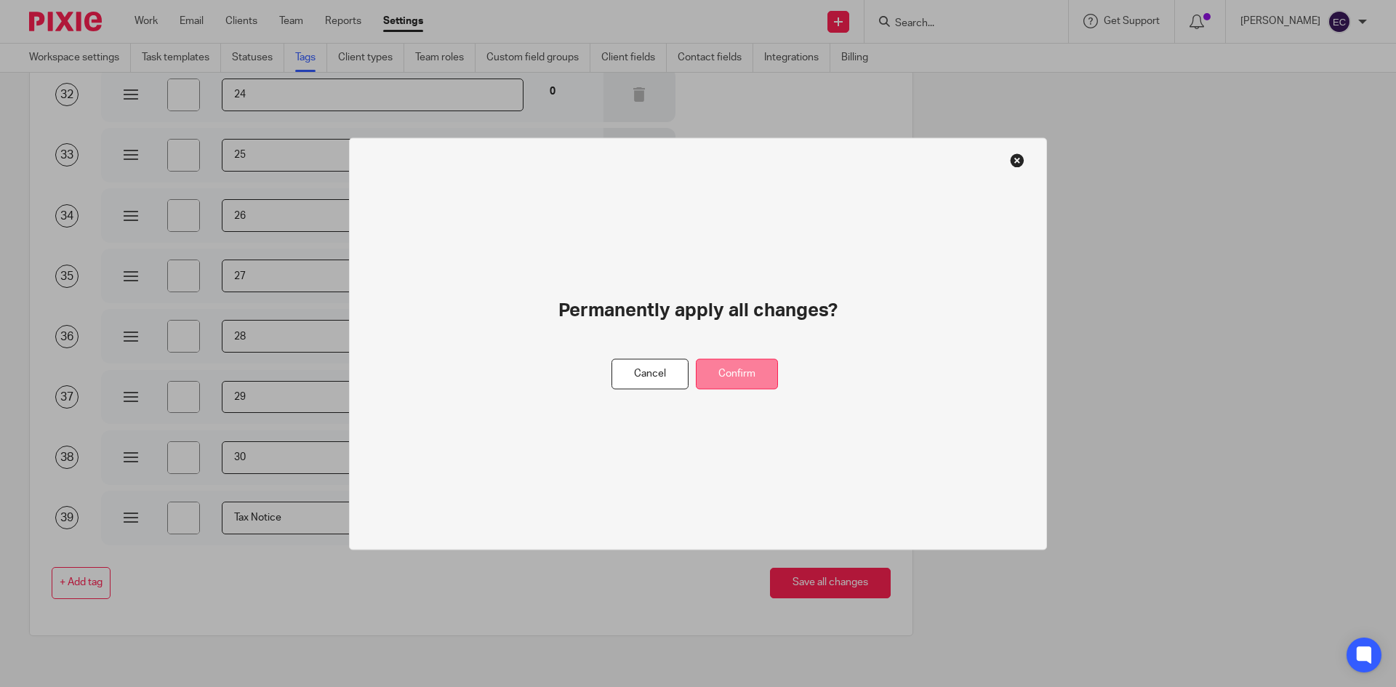
click at [741, 388] on button "Confirm" at bounding box center [737, 373] width 82 height 31
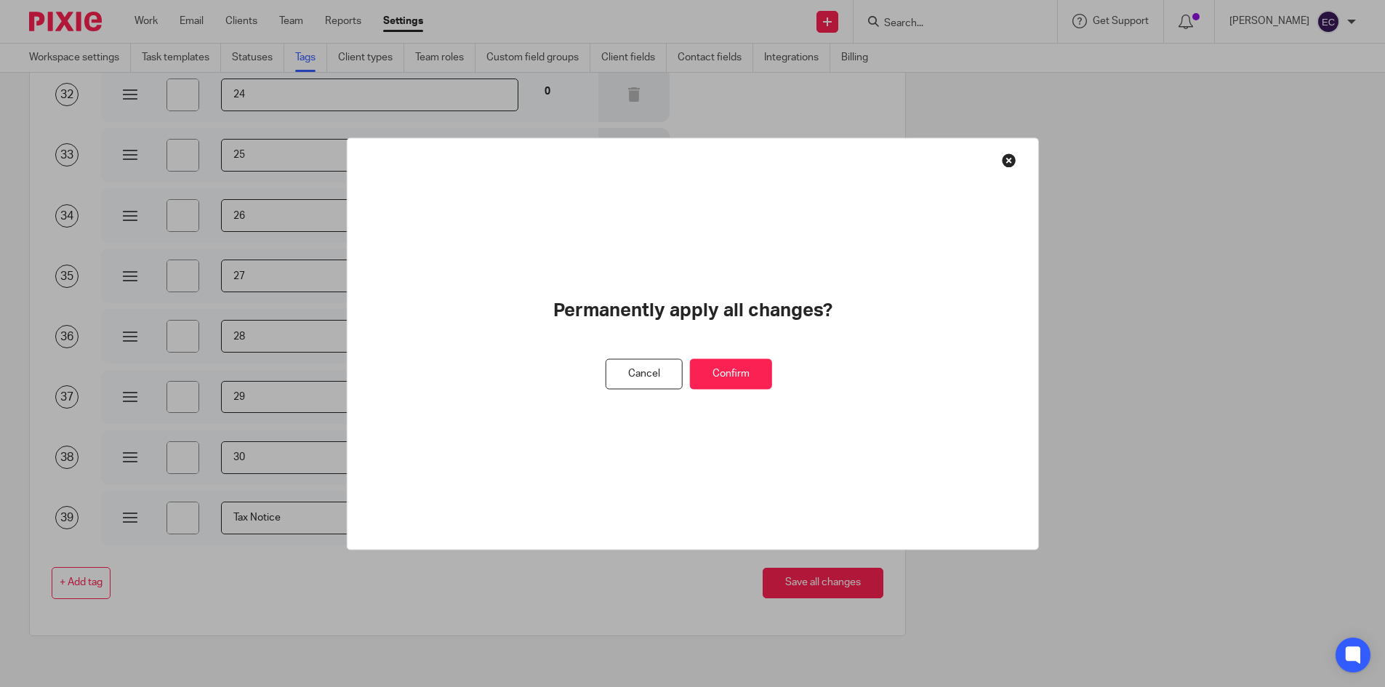
scroll to position [0, 0]
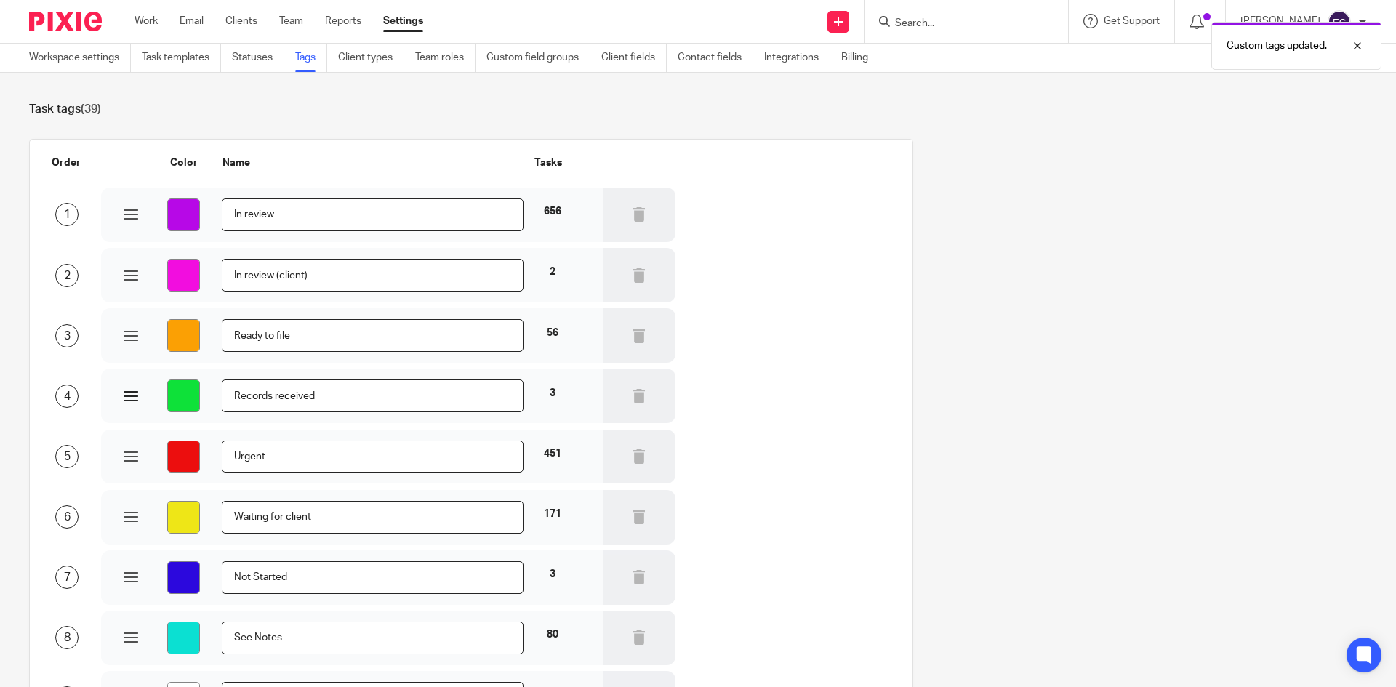
click at [180, 390] on input "#0ee139" at bounding box center [183, 395] width 33 height 33
click at [175, 393] on input "#0ee139" at bounding box center [183, 395] width 33 height 33
drag, startPoint x: 1061, startPoint y: 344, endPoint x: 1274, endPoint y: 270, distance: 226.0
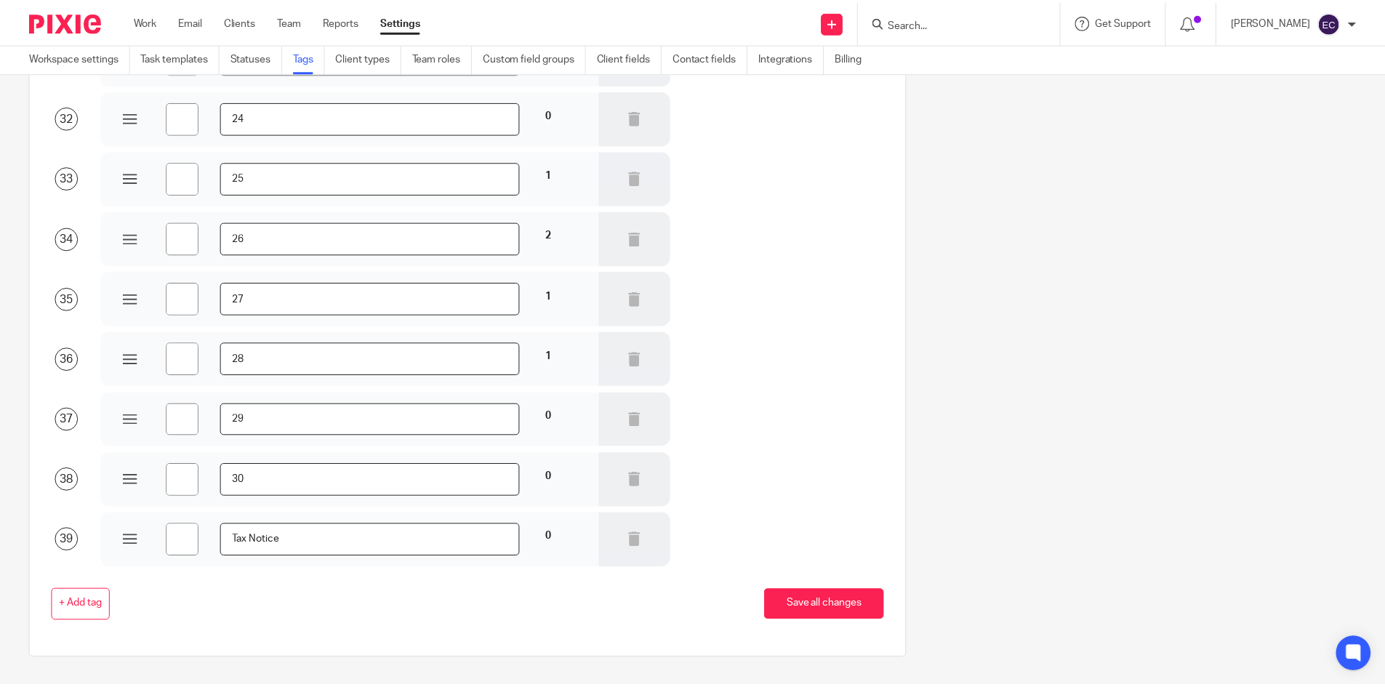
scroll to position [1993, 0]
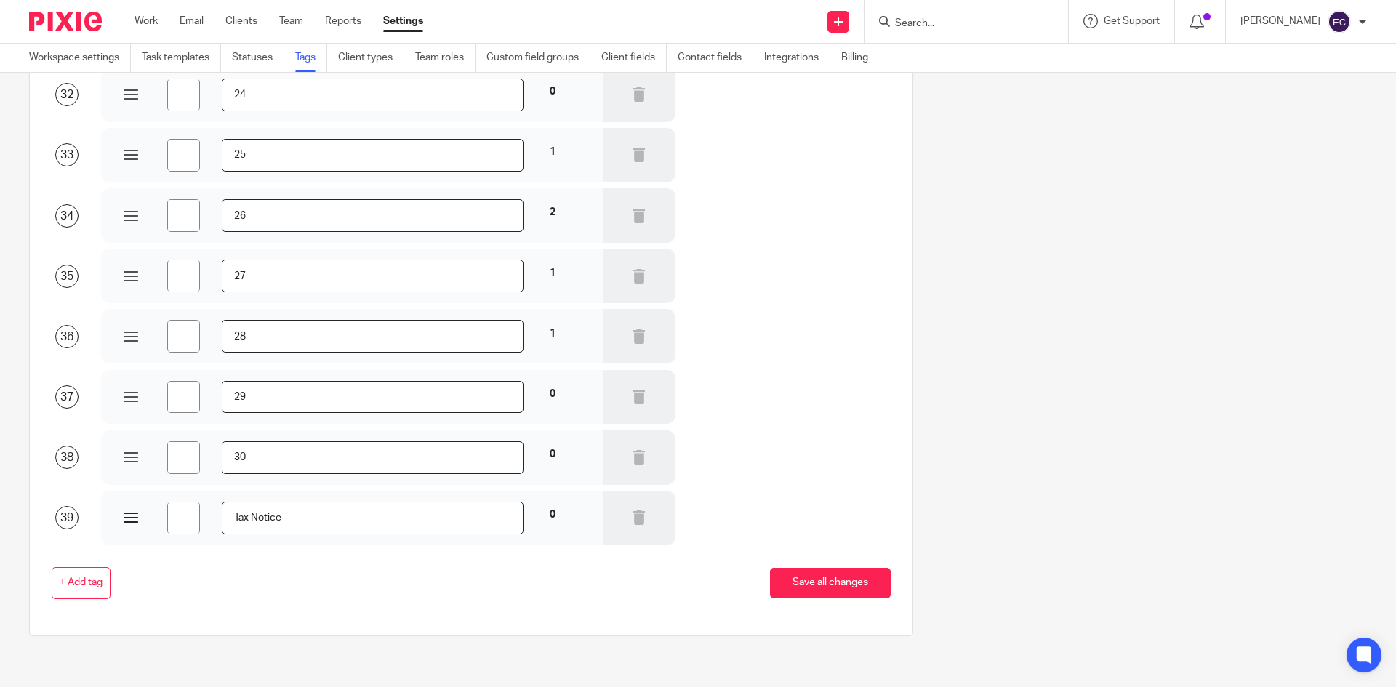
click at [184, 514] on input "#ffffff" at bounding box center [183, 518] width 33 height 33
type input "#58245c"
click at [356, 582] on div "+ Add tag Save all changes" at bounding box center [459, 583] width 861 height 33
click at [813, 584] on button "Save all changes" at bounding box center [830, 583] width 121 height 31
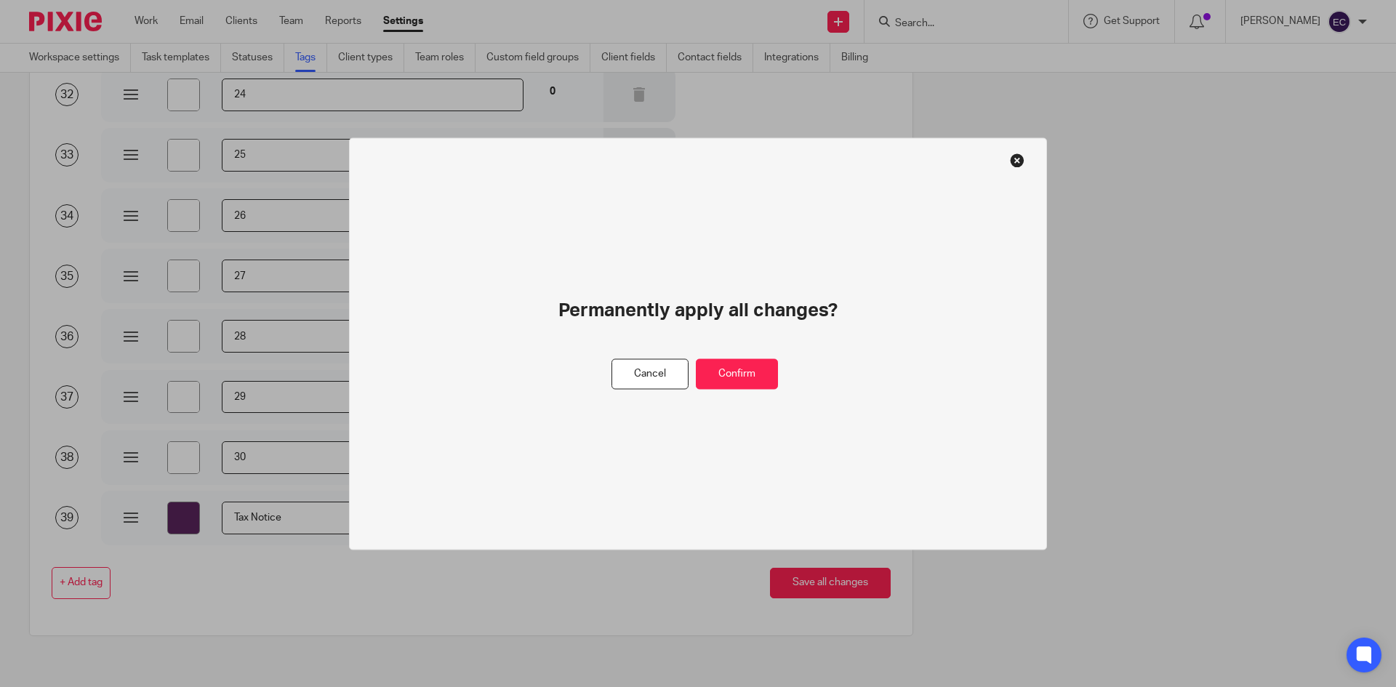
click at [728, 351] on div "Permanently apply all changes?" at bounding box center [698, 327] width 488 height 61
click at [735, 372] on button "Confirm" at bounding box center [737, 373] width 82 height 31
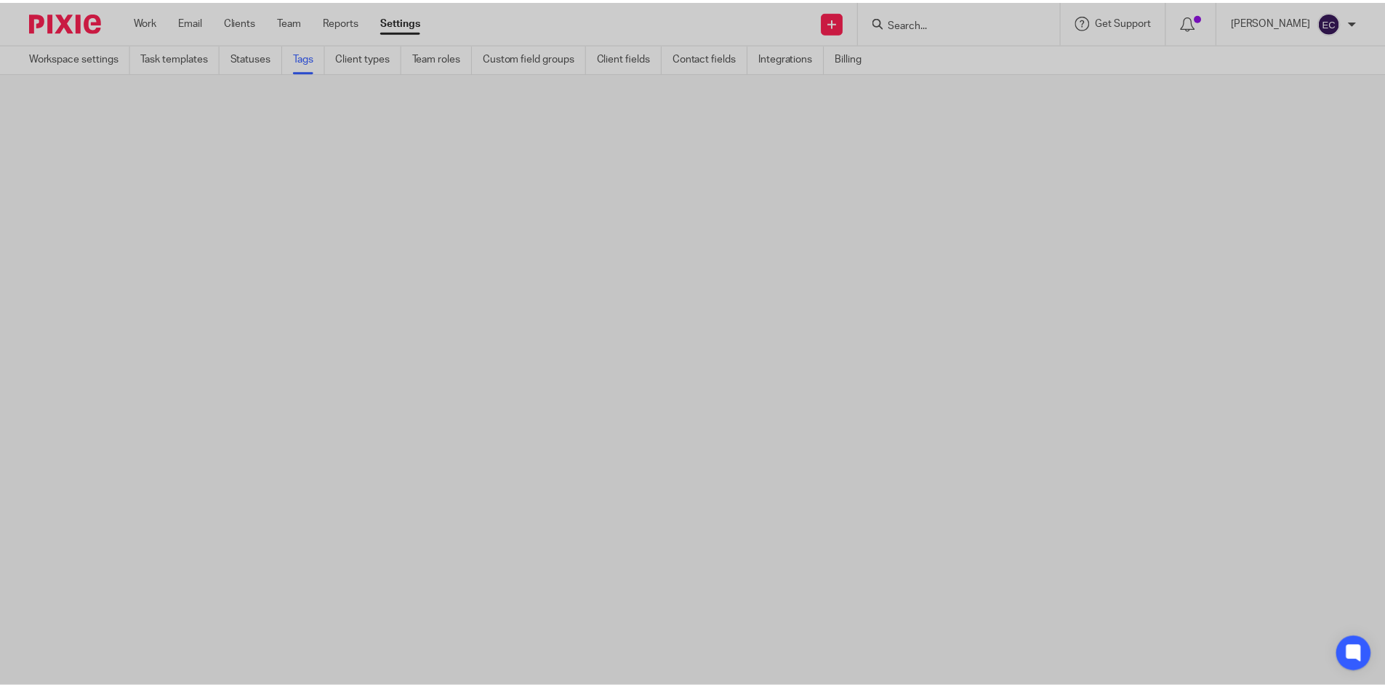
scroll to position [0, 0]
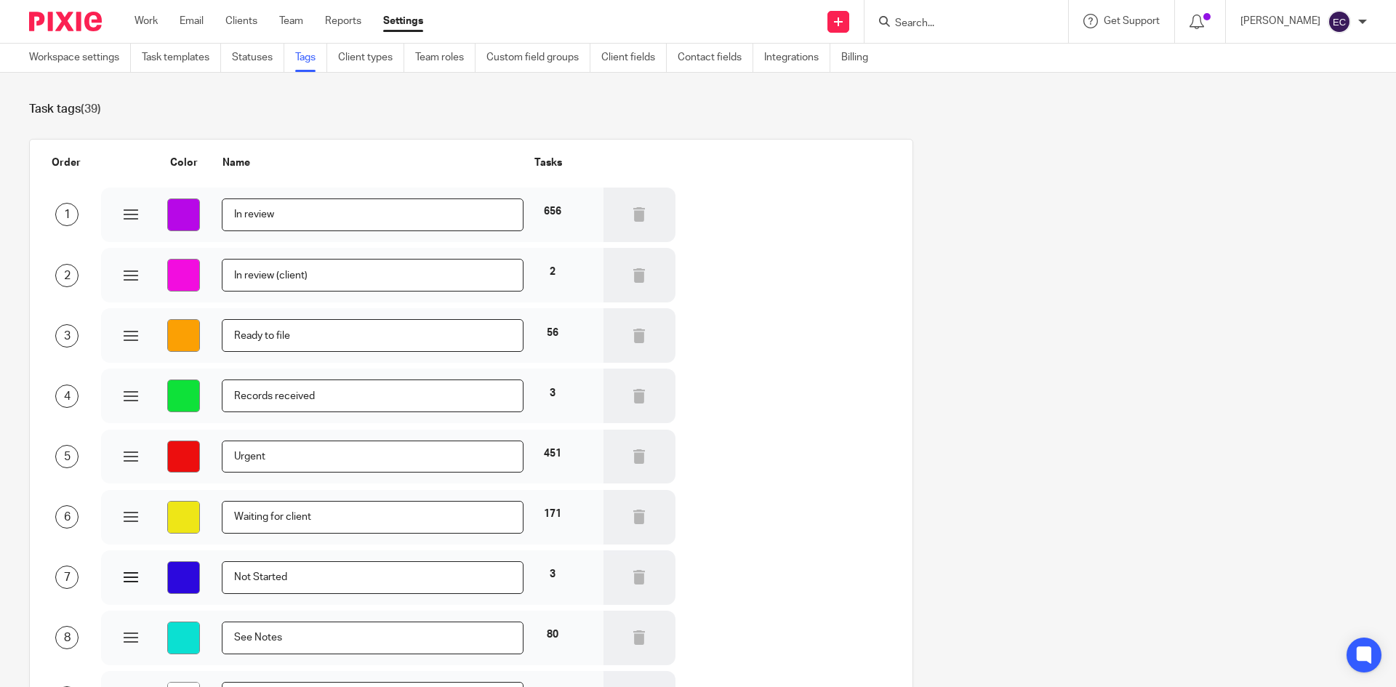
click at [188, 576] on input "#2c08dd" at bounding box center [183, 577] width 33 height 33
type input "#dd3d08"
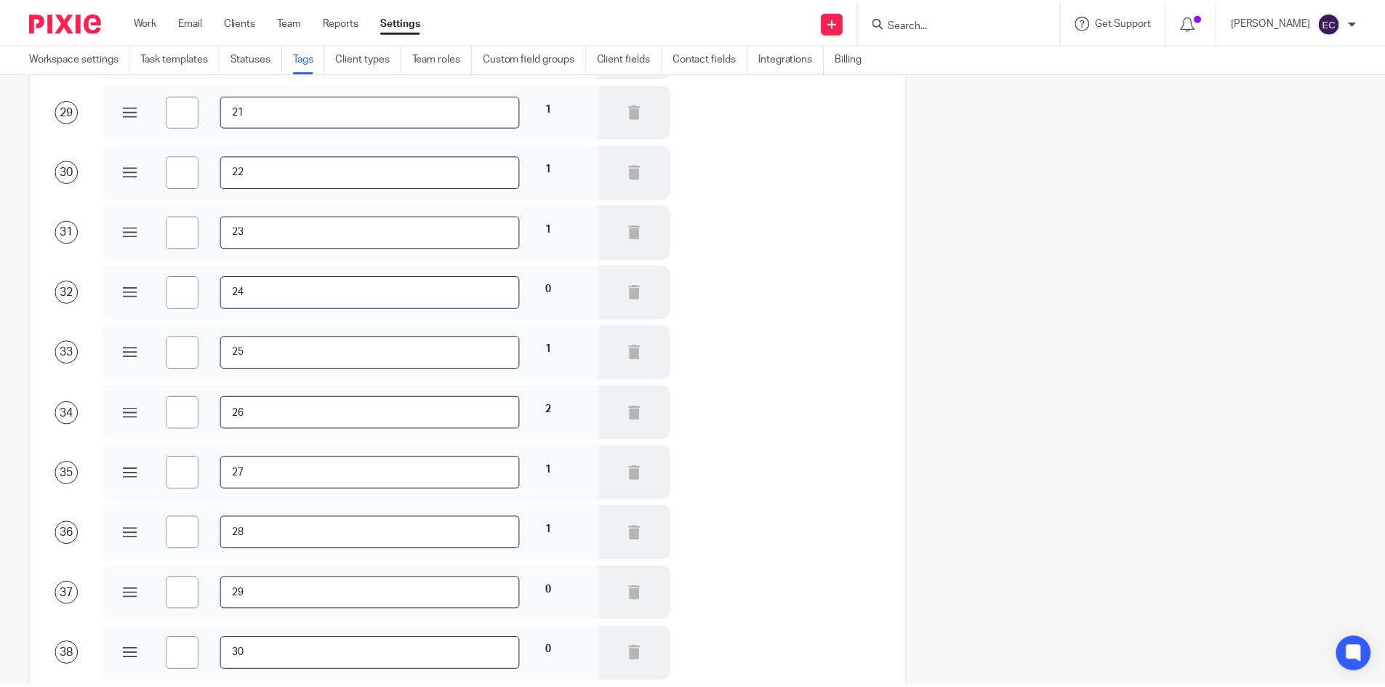
scroll to position [1993, 0]
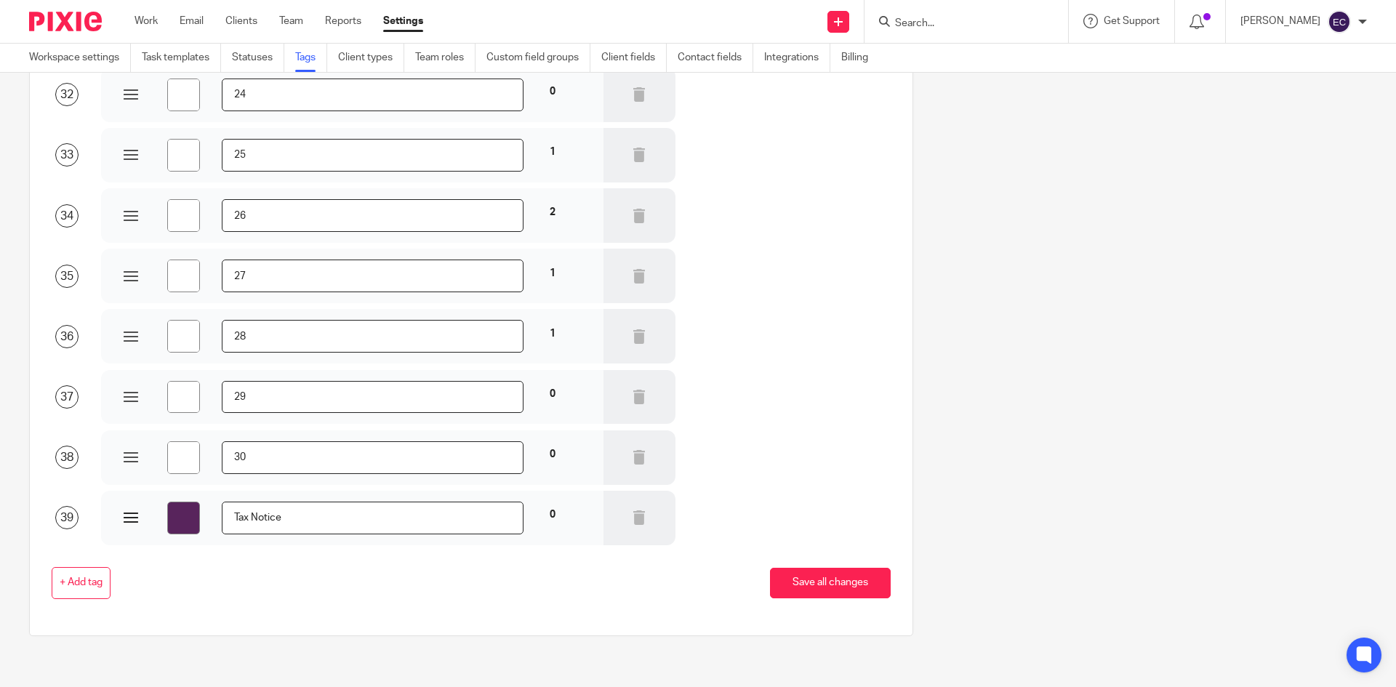
click at [177, 524] on input "#58245c" at bounding box center [183, 518] width 33 height 33
type input "#48245c"
click at [859, 575] on button "Save all changes" at bounding box center [830, 583] width 121 height 31
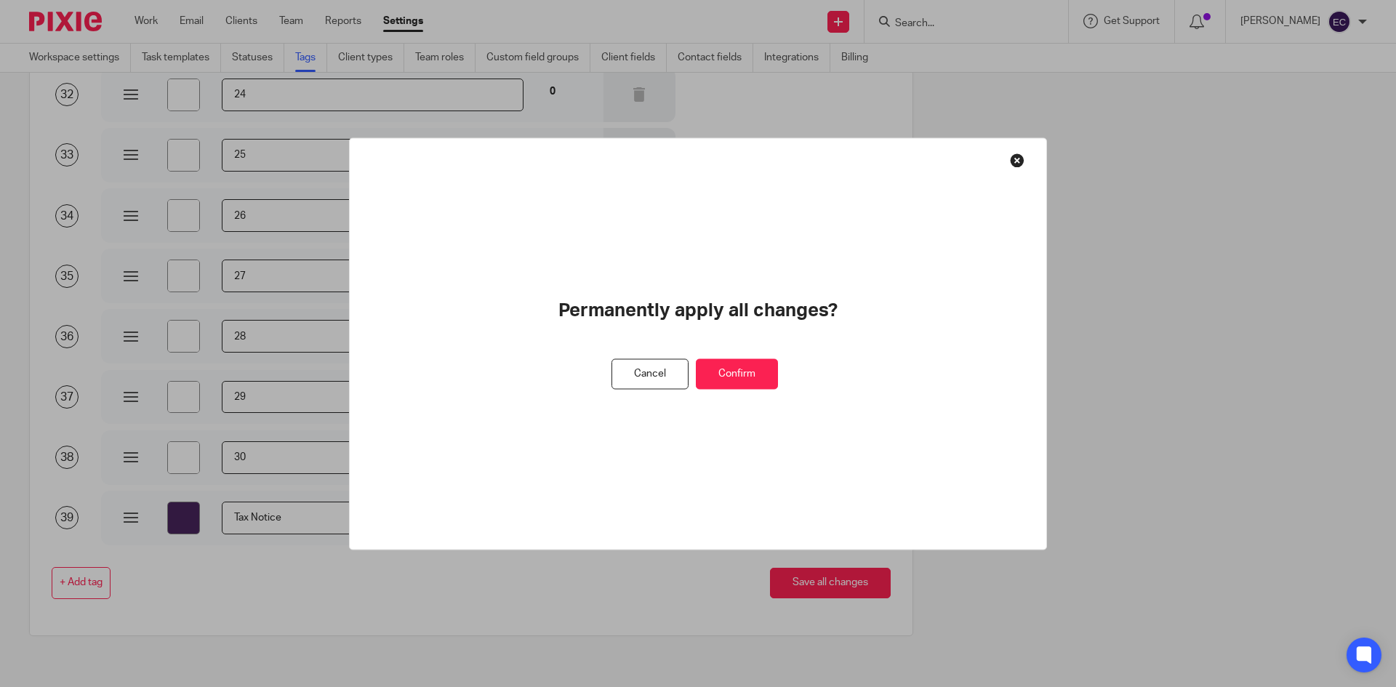
drag, startPoint x: 731, startPoint y: 369, endPoint x: 739, endPoint y: 377, distance: 11.3
click at [736, 374] on button "Confirm" at bounding box center [737, 373] width 82 height 31
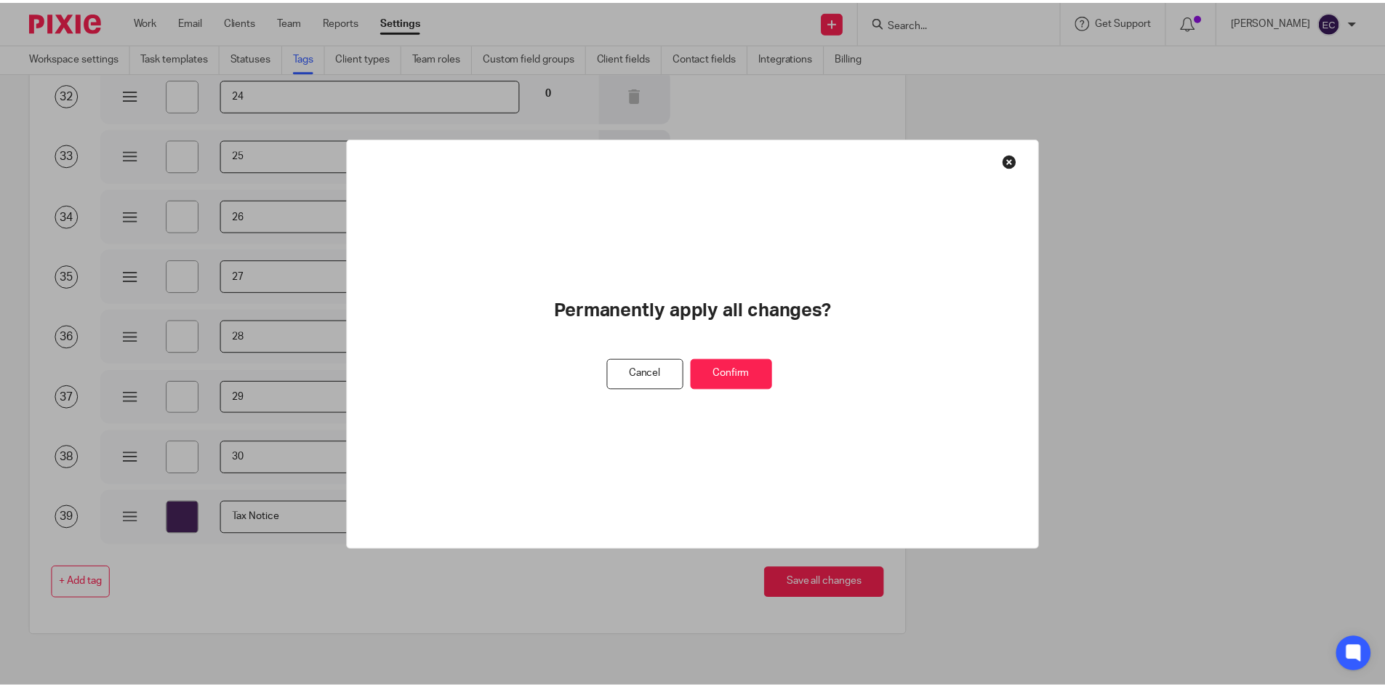
scroll to position [0, 0]
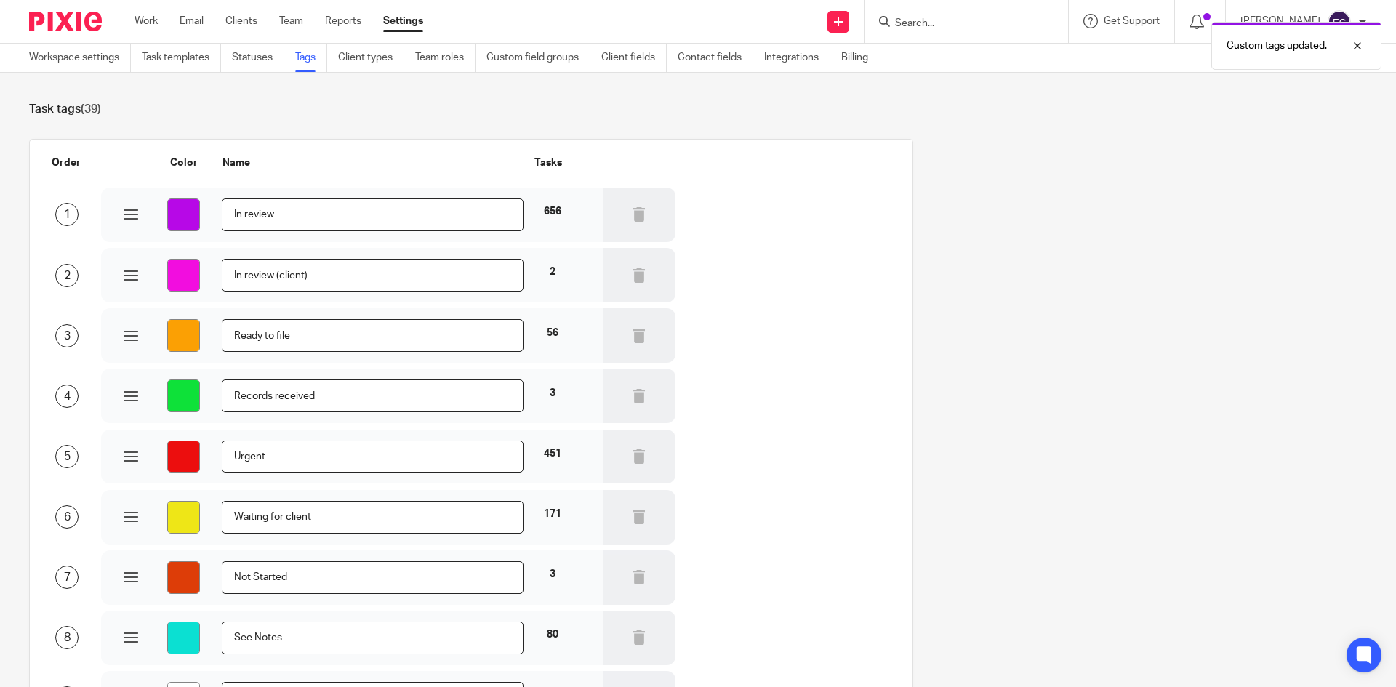
click at [886, 25] on div "Custom tags updated." at bounding box center [1039, 42] width 683 height 55
click at [140, 23] on link "Work" at bounding box center [145, 21] width 23 height 15
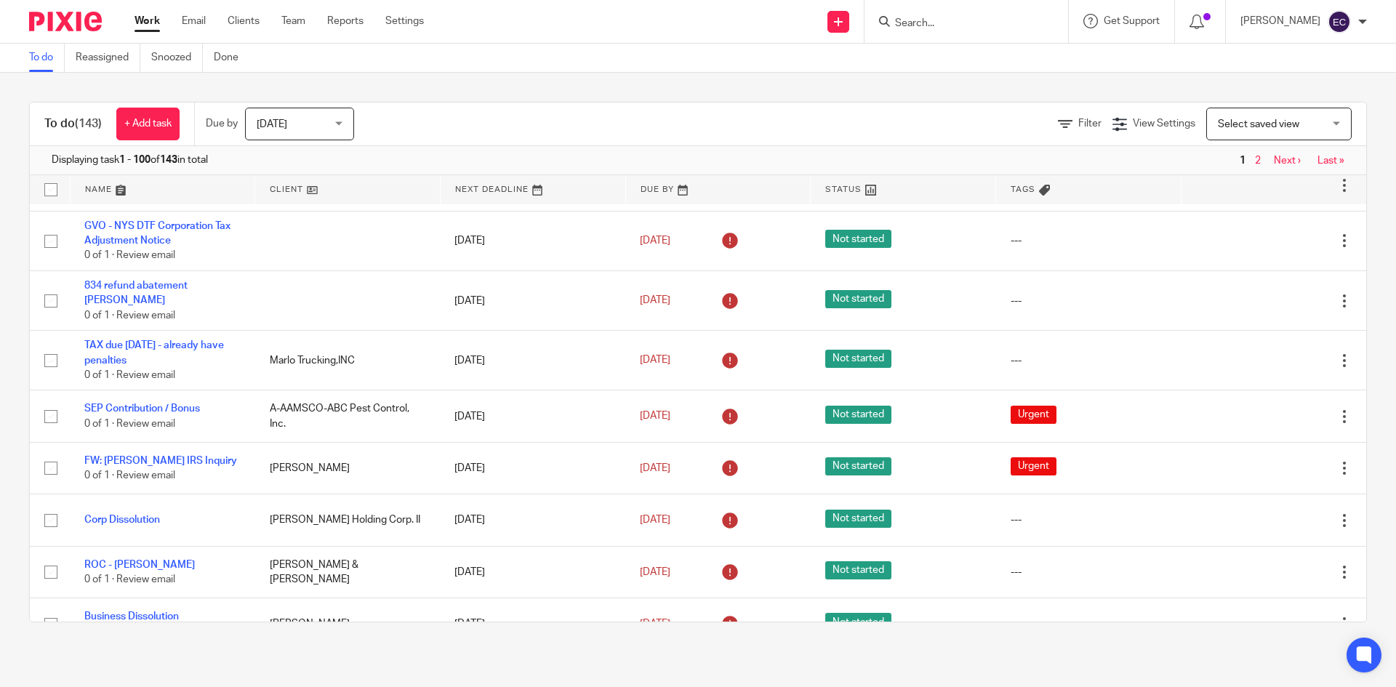
scroll to position [5021, 0]
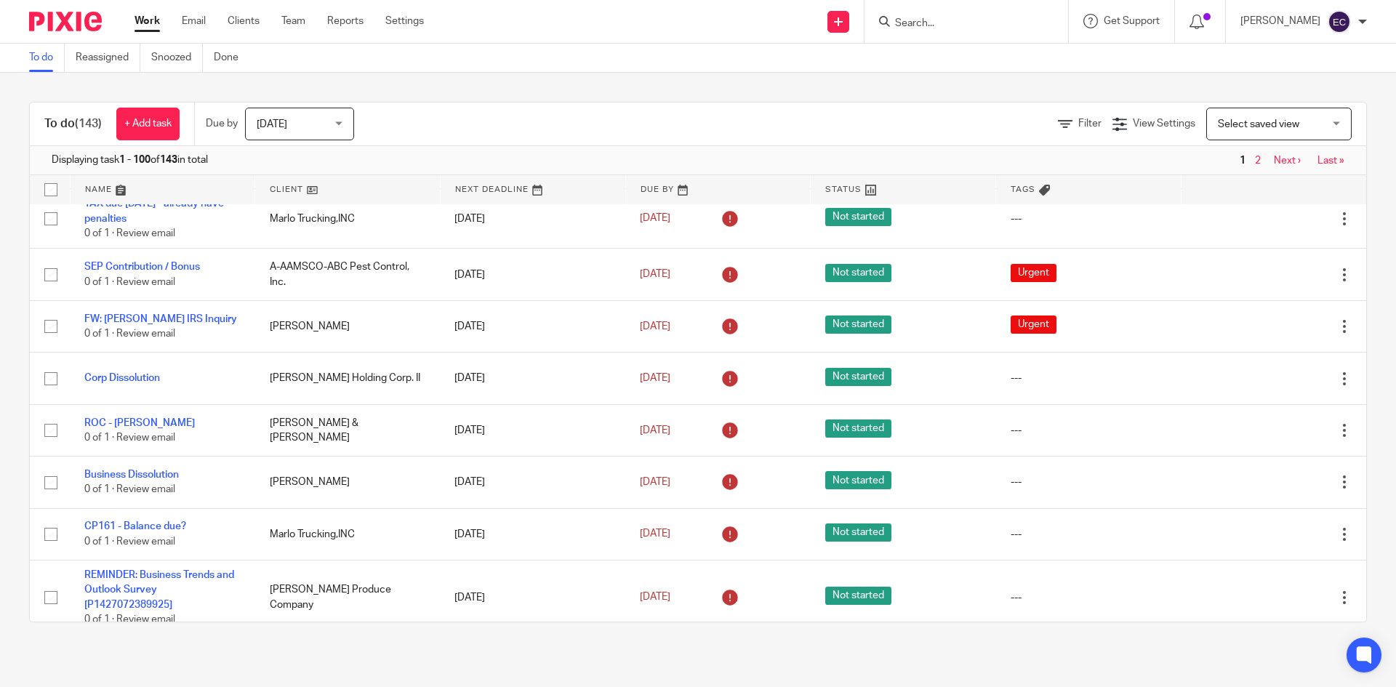
click at [1316, 646] on link "Last »" at bounding box center [1329, 651] width 27 height 10
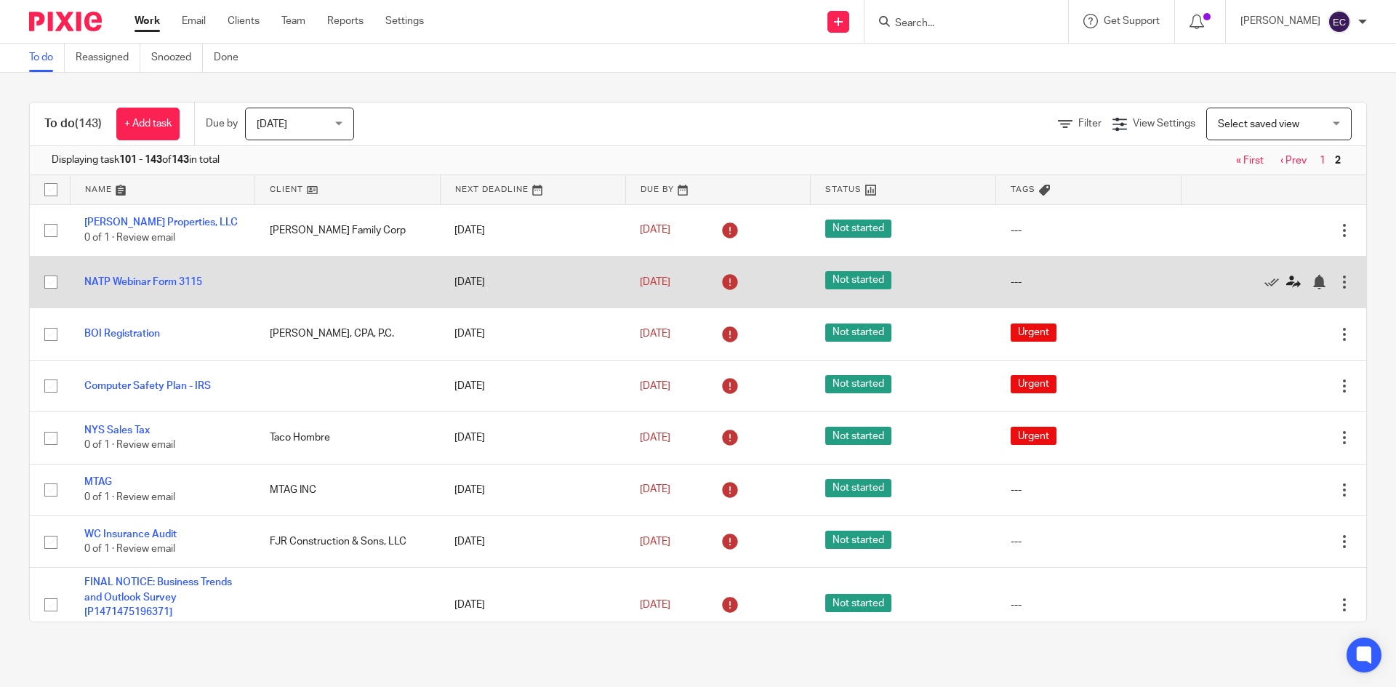
drag, startPoint x: 1332, startPoint y: 258, endPoint x: 1273, endPoint y: 280, distance: 62.8
click at [1345, 611] on div "To do (143) + Add task Due by [DATE] [DATE] [DATE] [DATE] This week Next week T…" at bounding box center [698, 362] width 1396 height 579
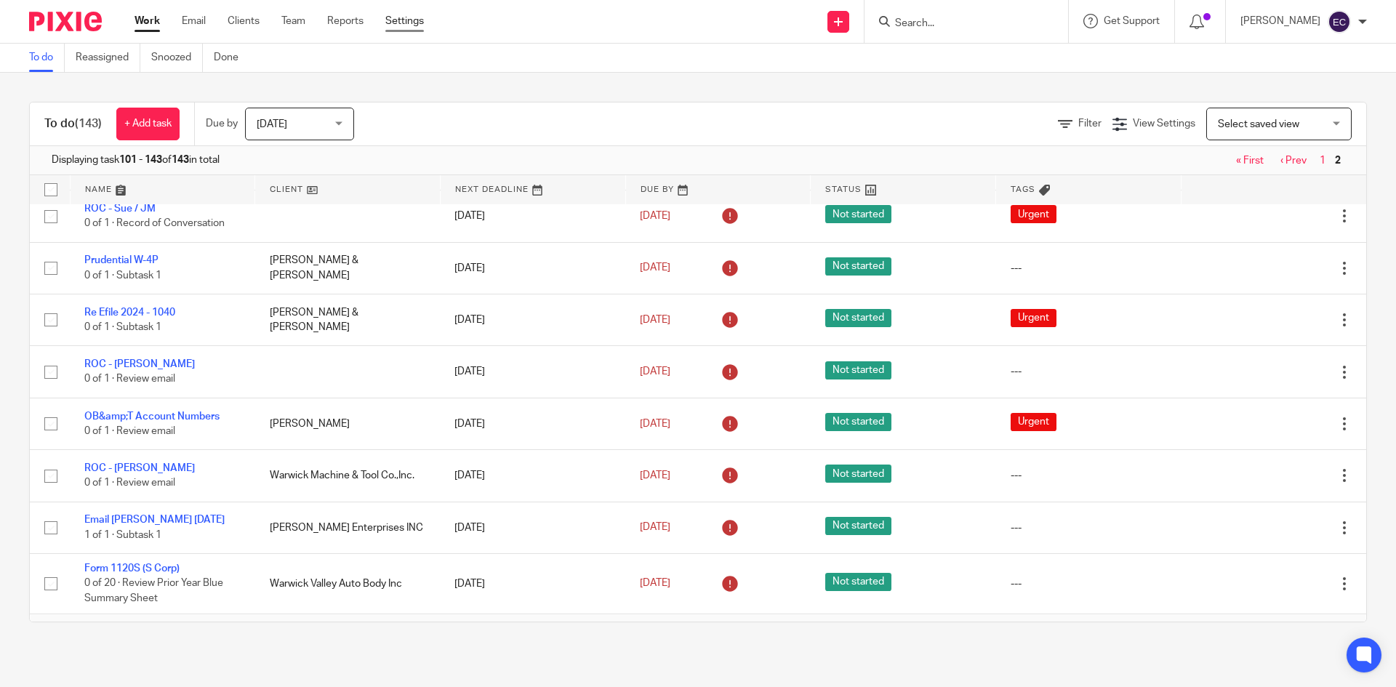
scroll to position [1860, 0]
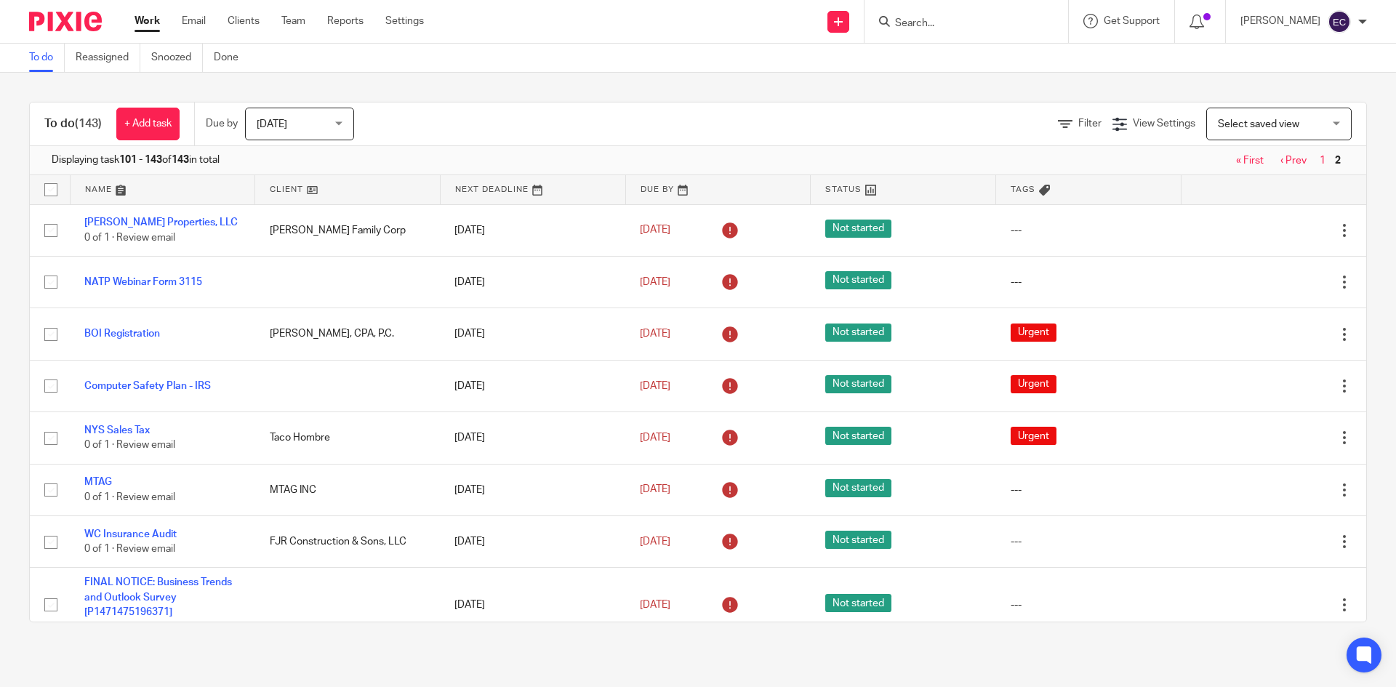
click at [341, 124] on div "Today Today" at bounding box center [299, 124] width 109 height 33
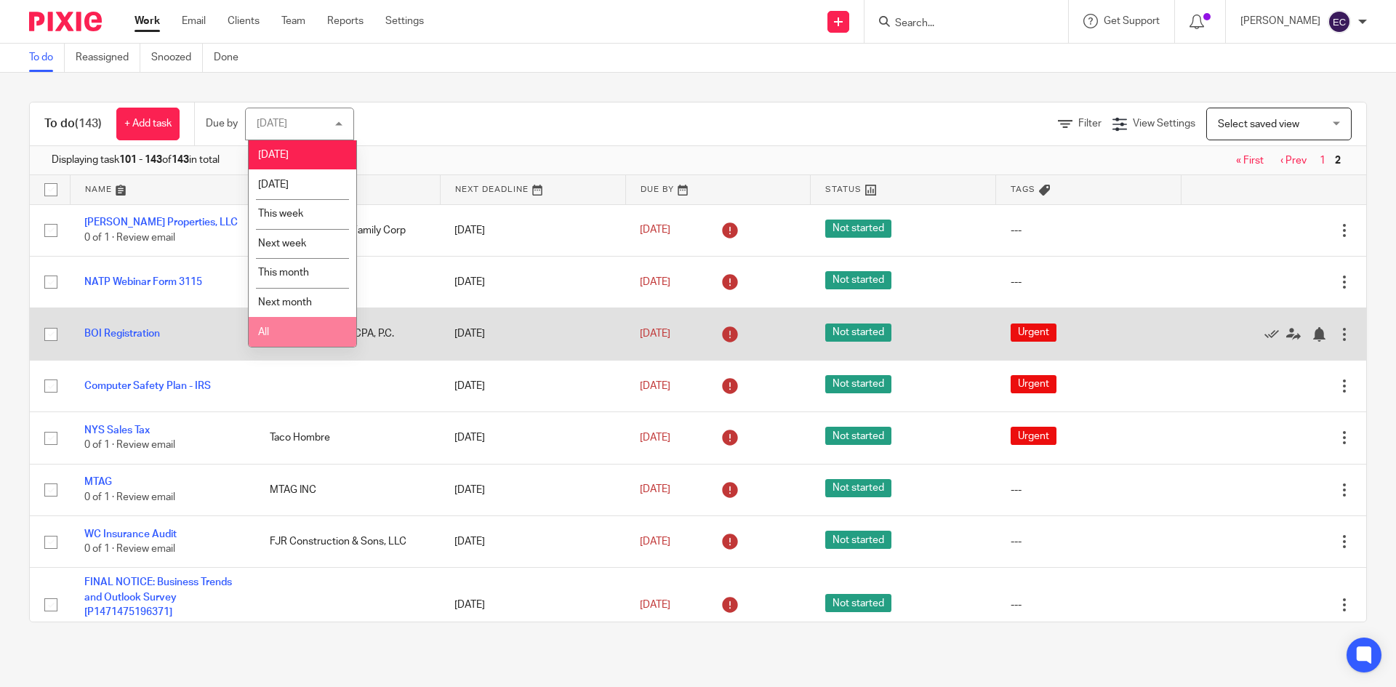
drag, startPoint x: 334, startPoint y: 323, endPoint x: 341, endPoint y: 320, distance: 7.5
click at [336, 323] on li "All" at bounding box center [303, 332] width 108 height 30
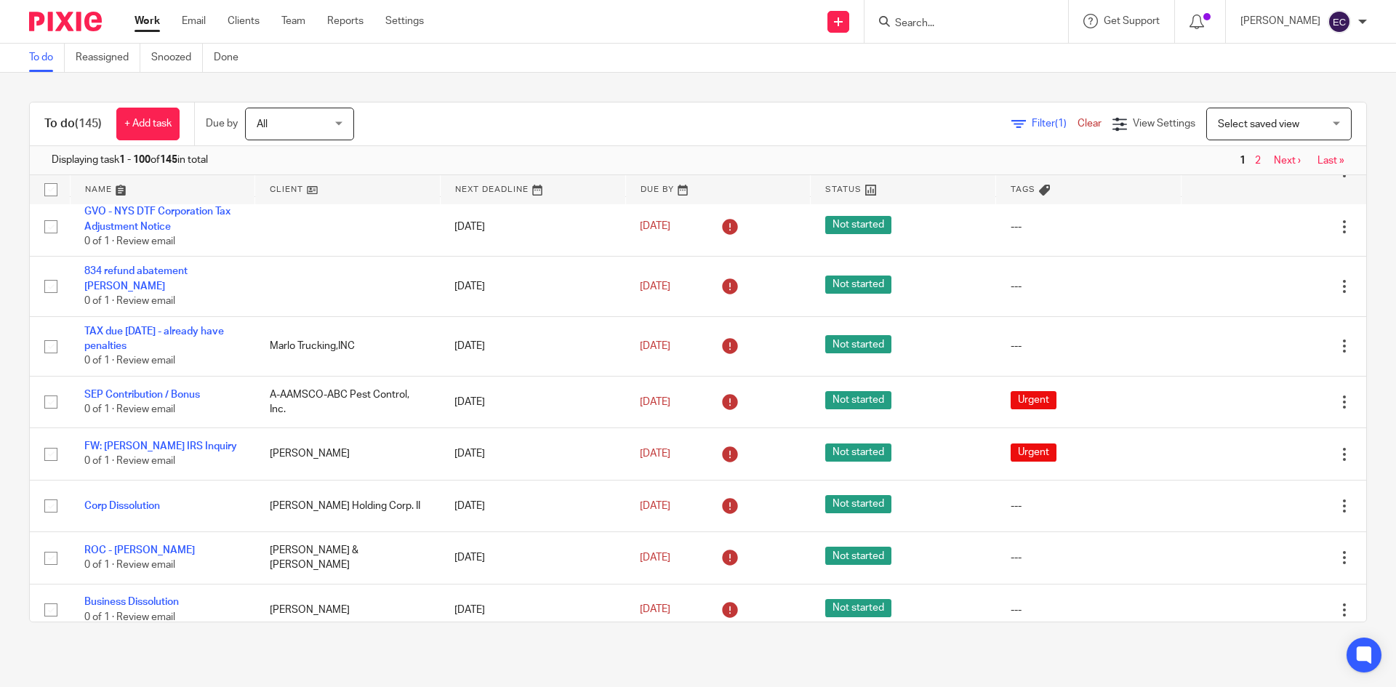
scroll to position [5021, 0]
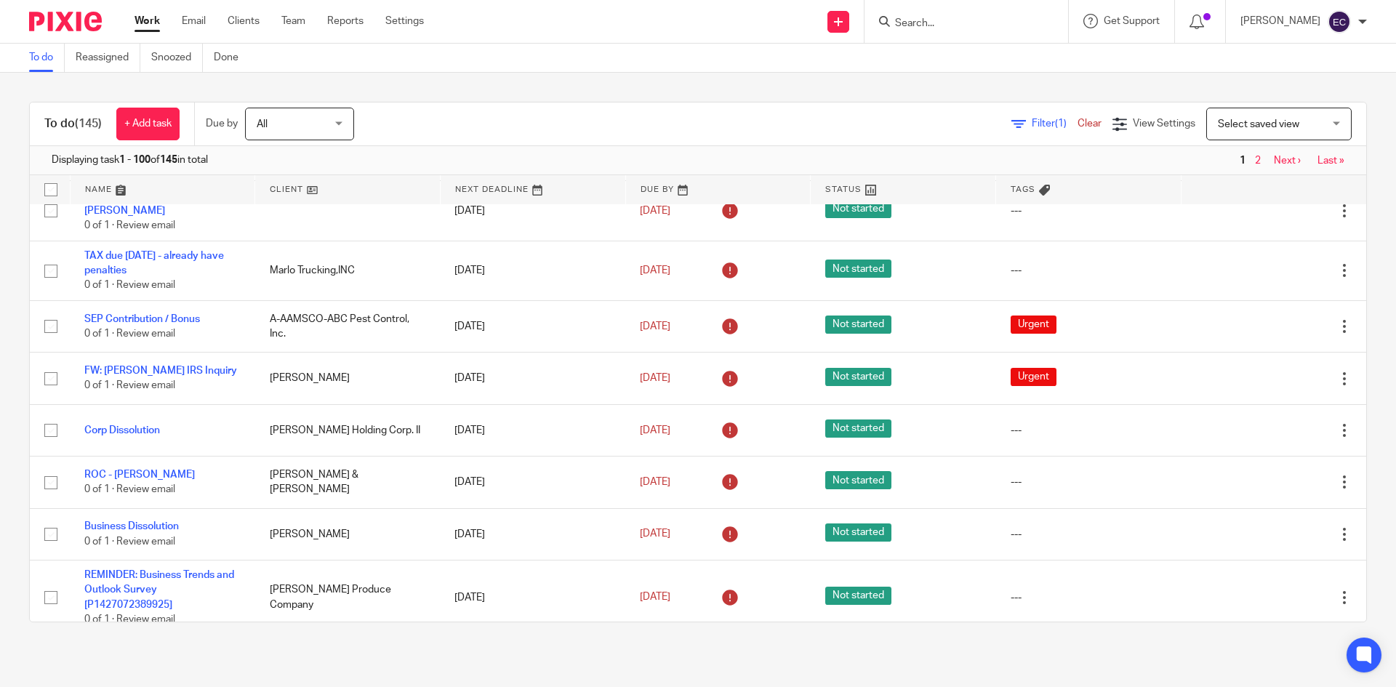
click at [1316, 646] on link "Last »" at bounding box center [1329, 651] width 27 height 10
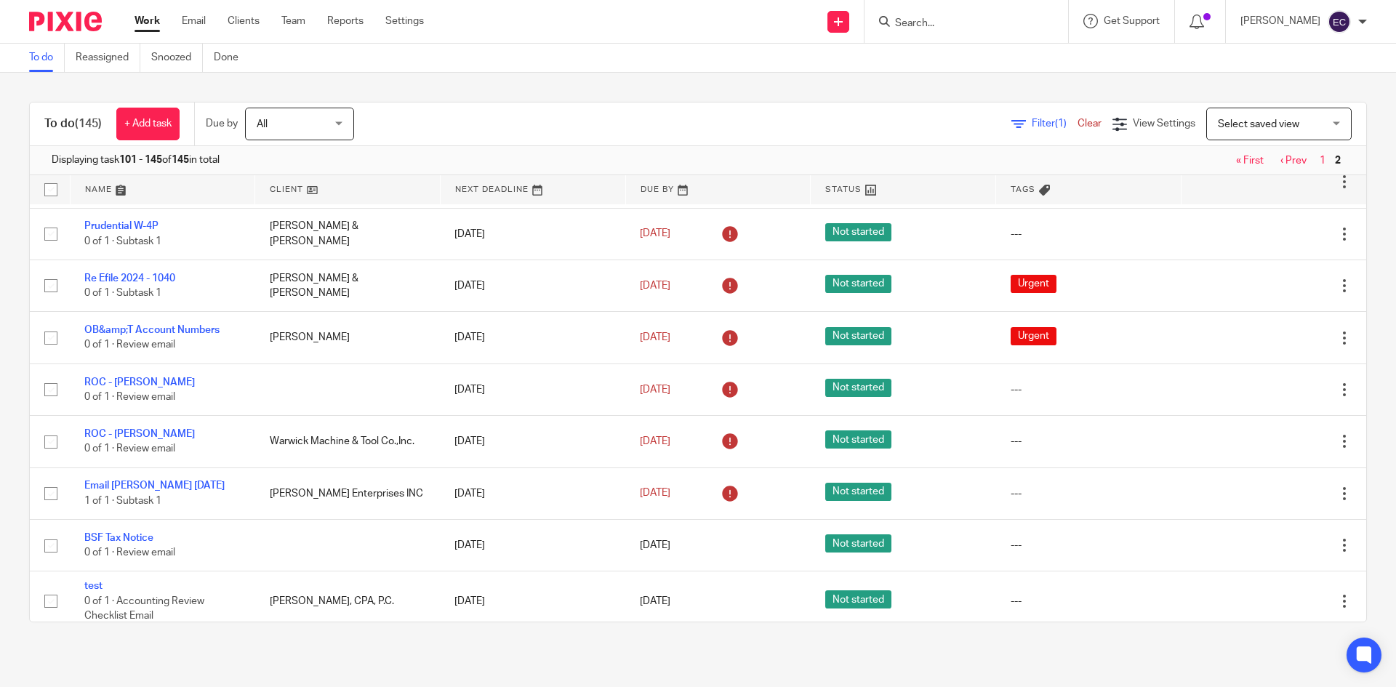
scroll to position [2020, 0]
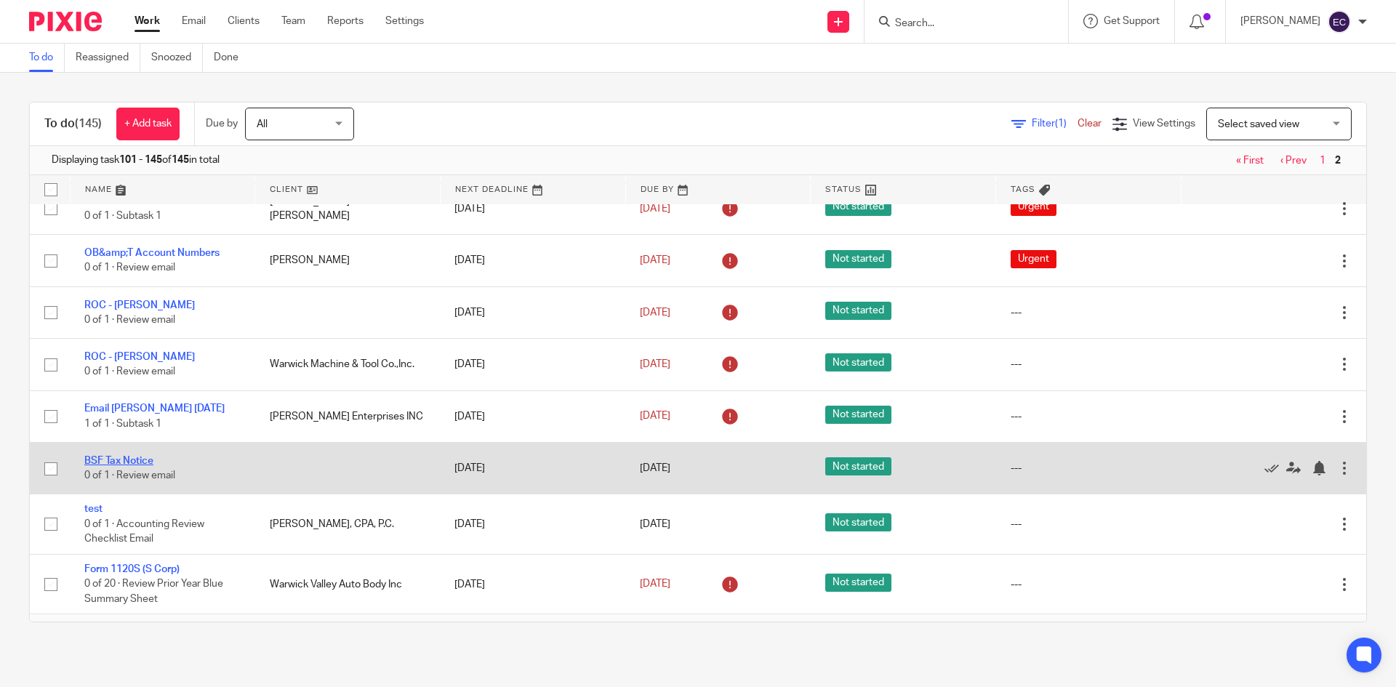
click at [134, 456] on link "BSF Tax Notice" at bounding box center [118, 461] width 69 height 10
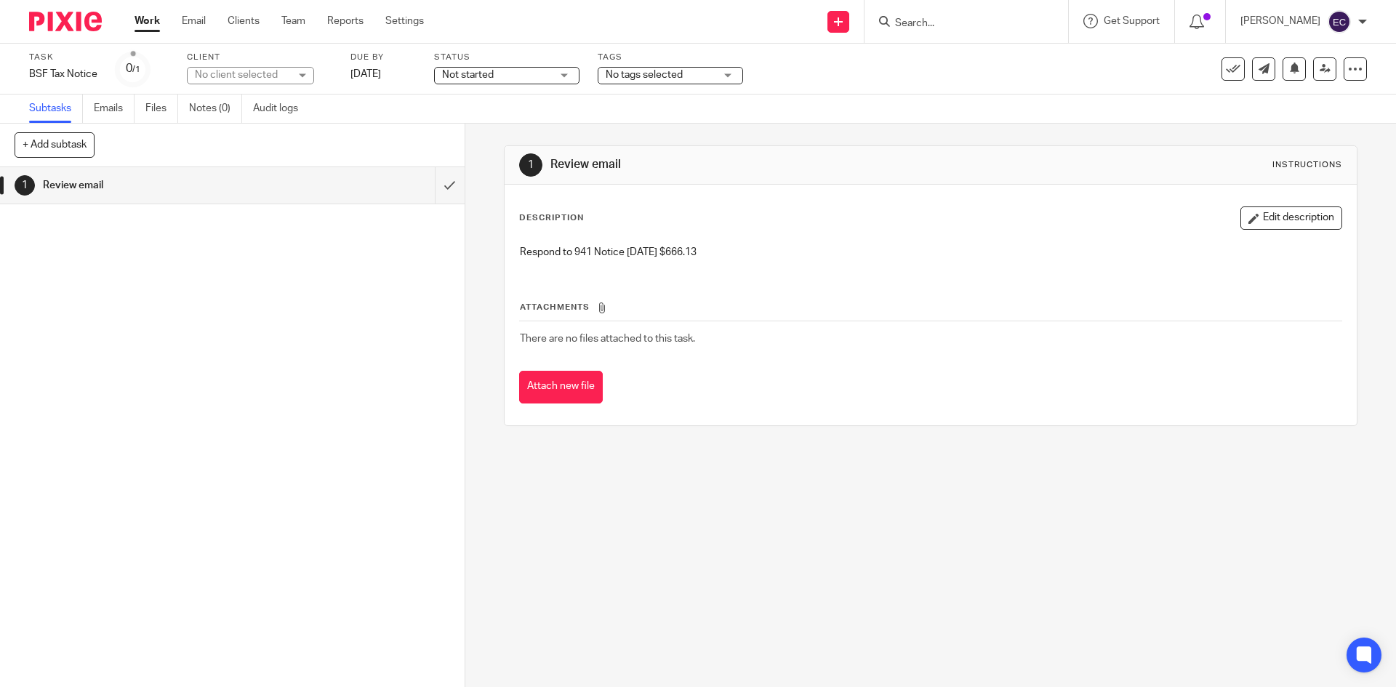
click at [731, 73] on div "No tags selected" at bounding box center [670, 75] width 145 height 17
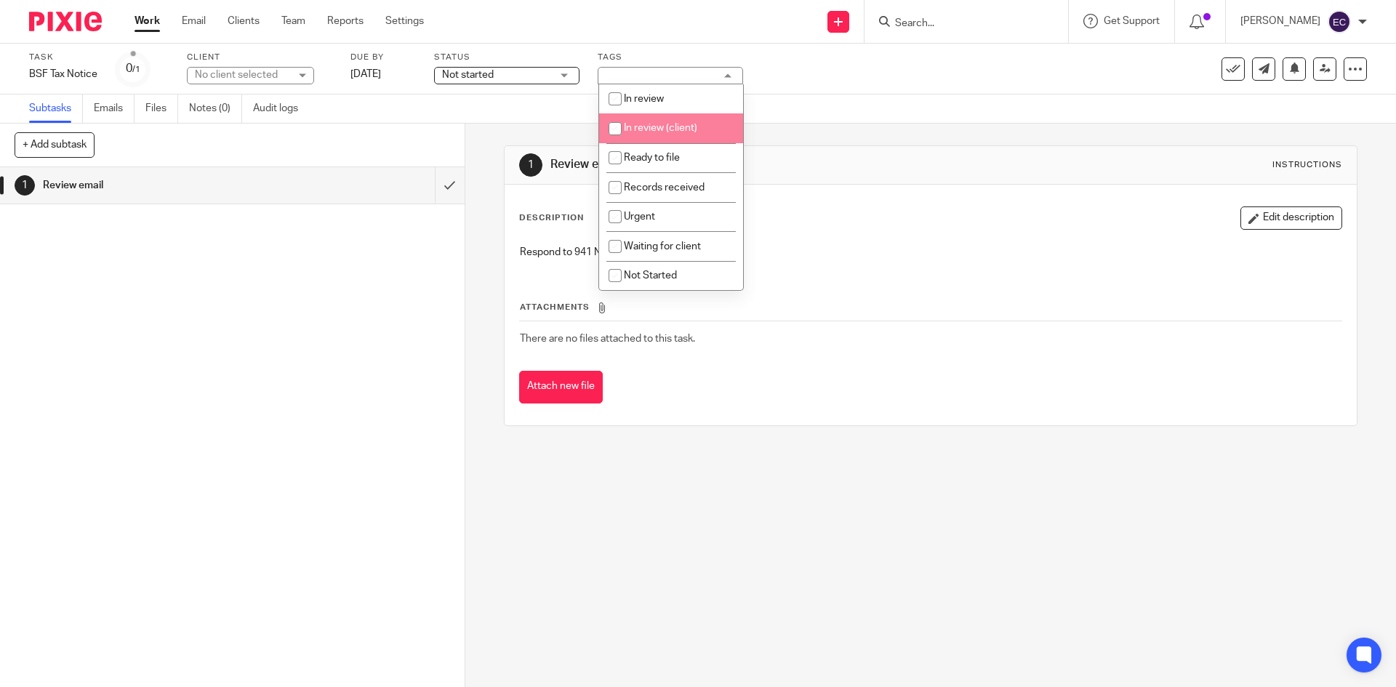
scroll to position [944, 0]
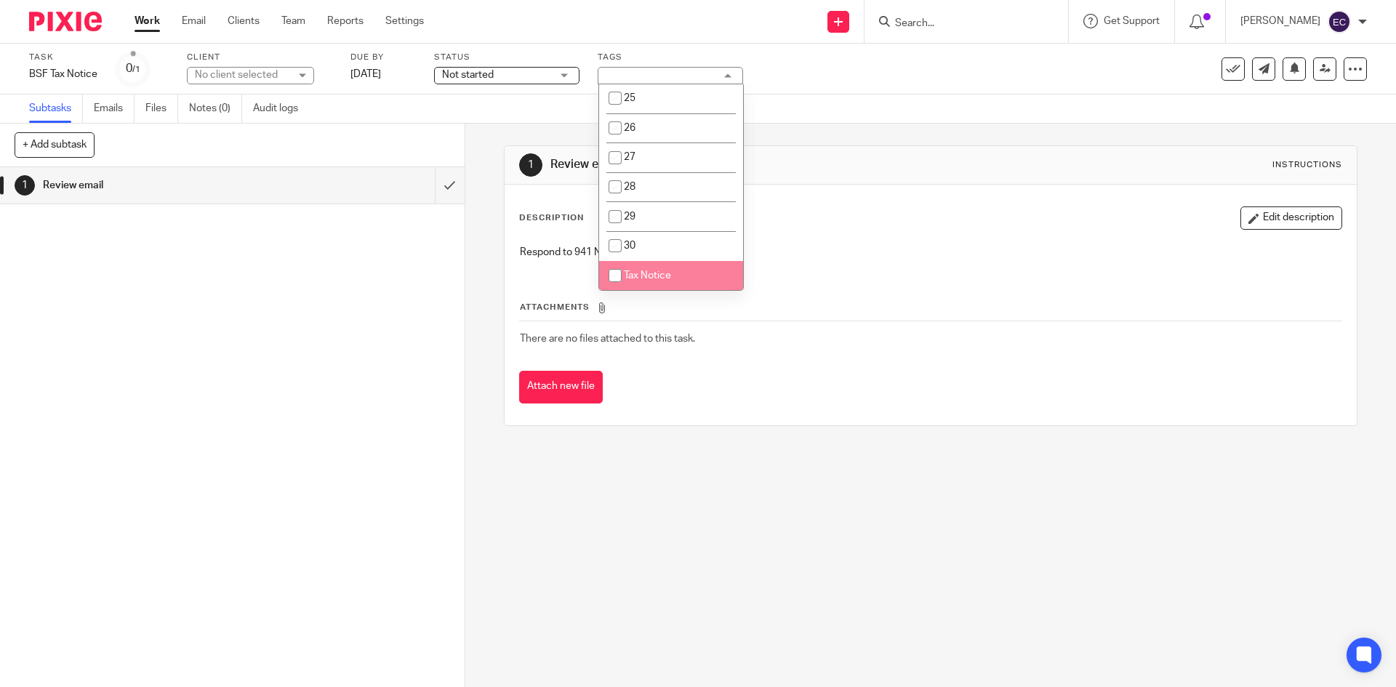
click at [639, 280] on span "Tax Notice" at bounding box center [647, 275] width 47 height 10
checkbox input "true"
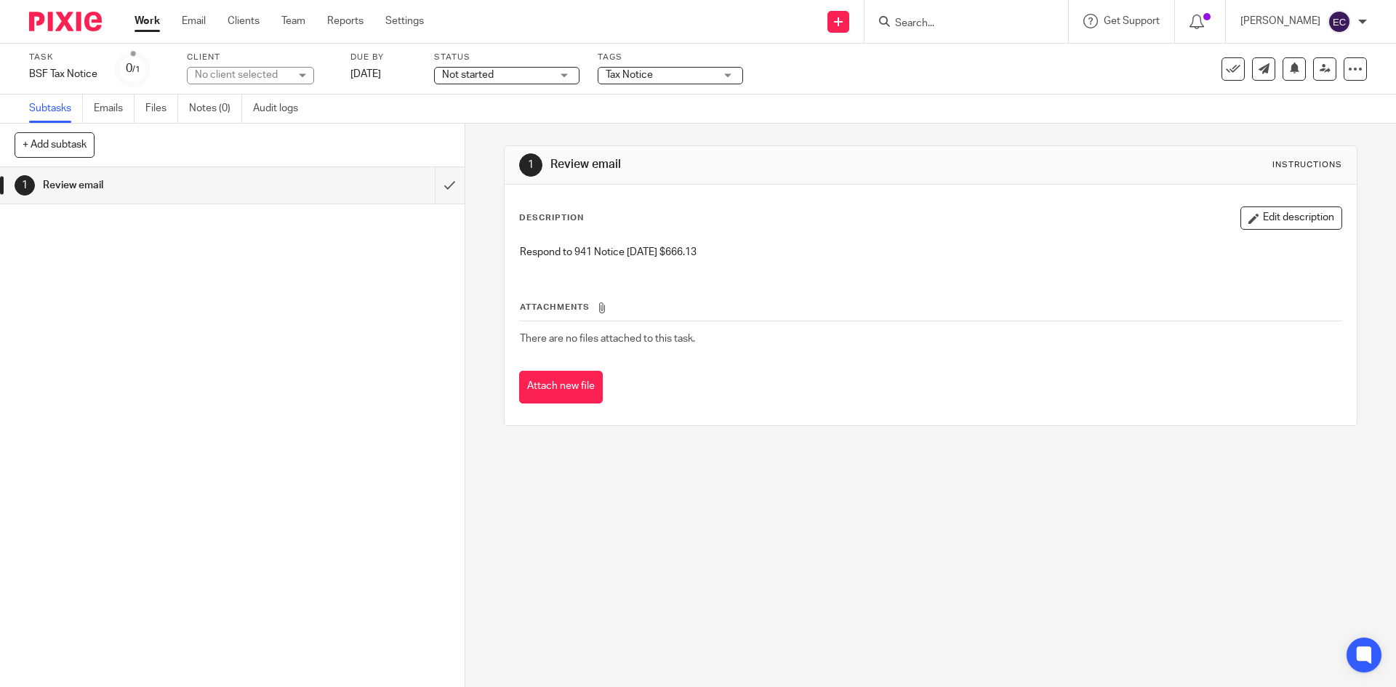
click at [799, 385] on div "Attach new file" at bounding box center [930, 387] width 822 height 33
click at [286, 68] on div "No client selected" at bounding box center [242, 75] width 95 height 15
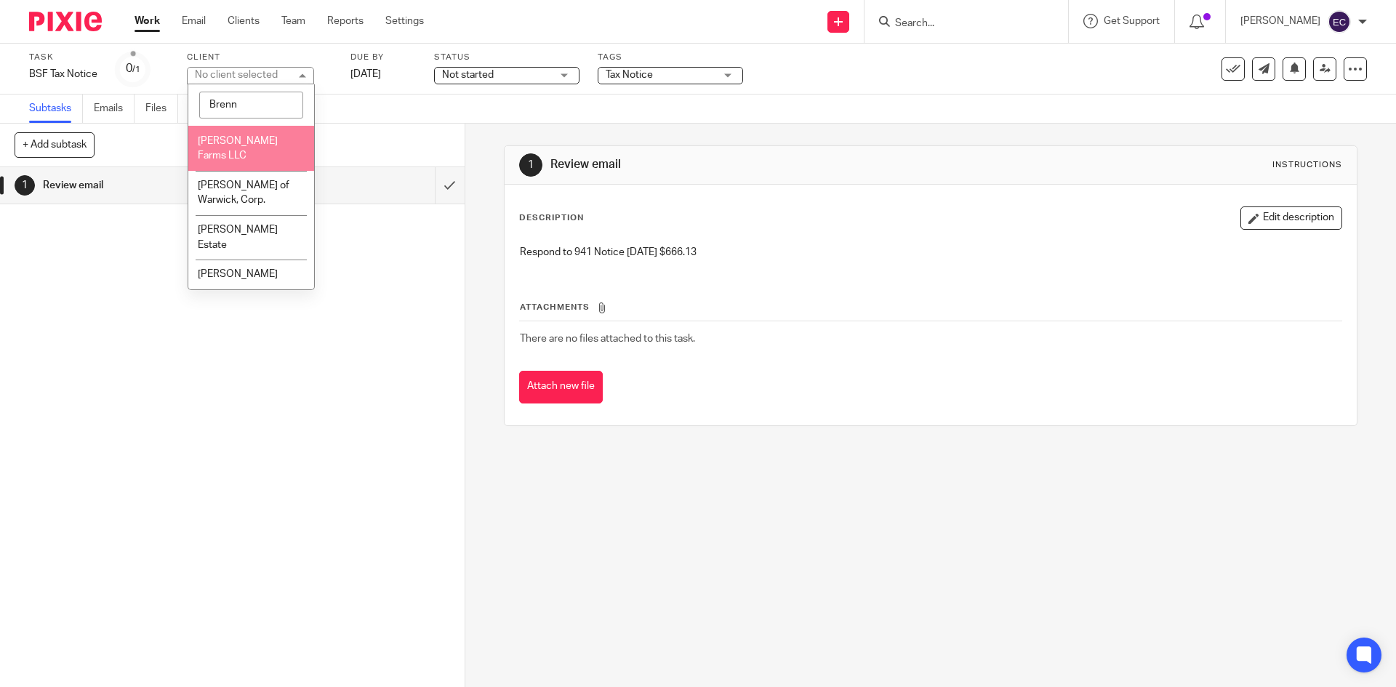
type input "Brenn"
click at [258, 150] on li "[PERSON_NAME] Farms LLC" at bounding box center [251, 148] width 126 height 44
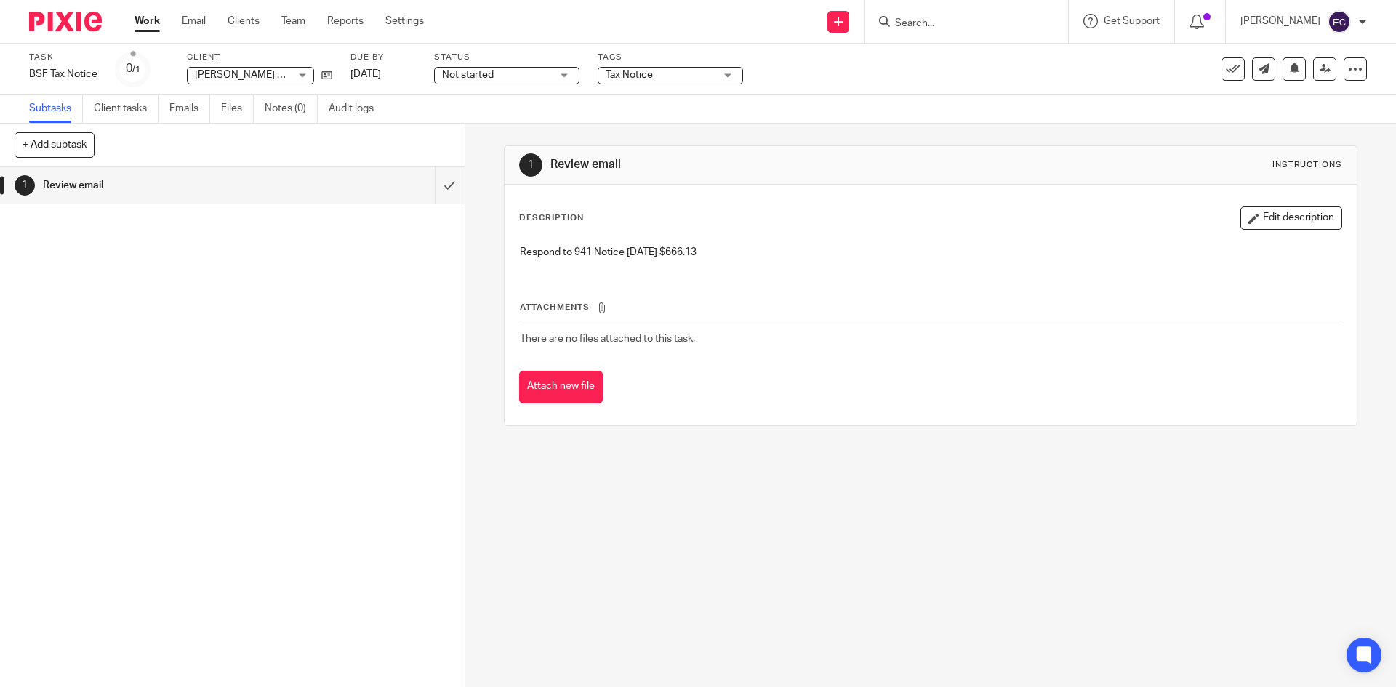
click at [149, 19] on link "Work" at bounding box center [146, 21] width 25 height 15
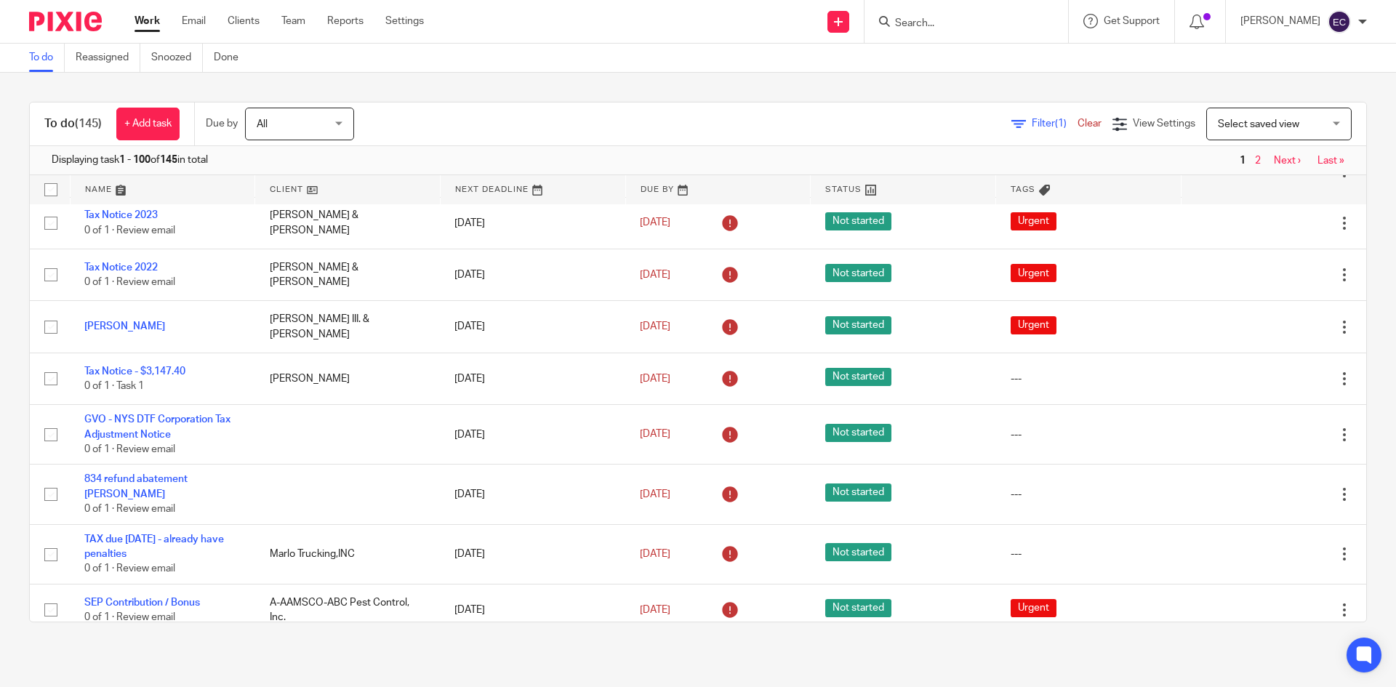
scroll to position [5021, 0]
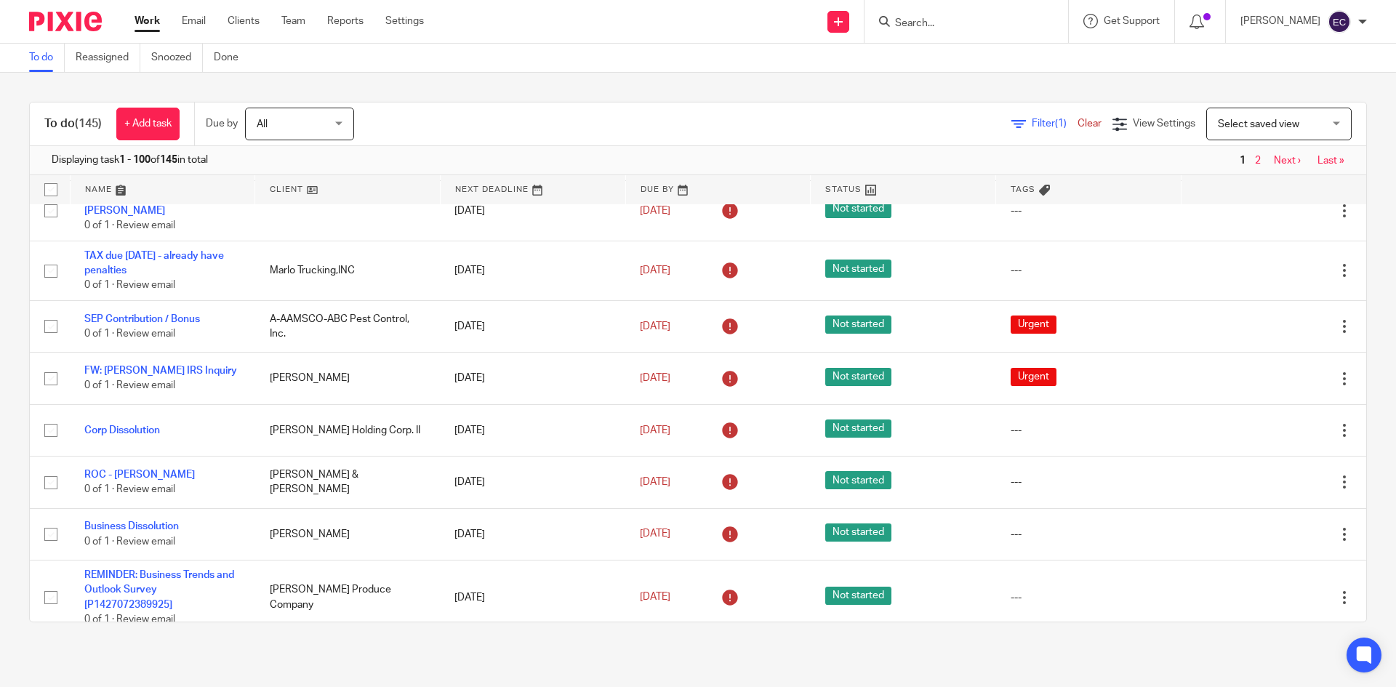
click at [1316, 646] on link "Last »" at bounding box center [1329, 651] width 27 height 10
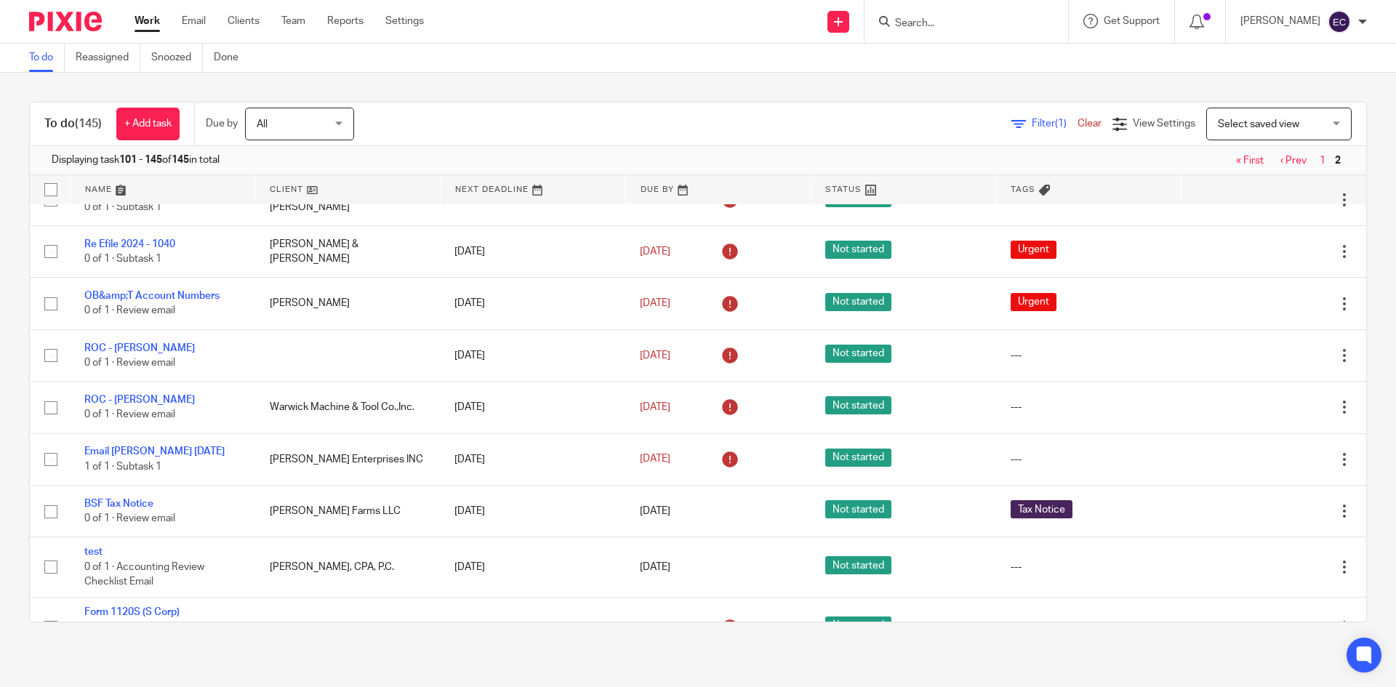
scroll to position [2020, 0]
